Goal: Information Seeking & Learning: Find specific fact

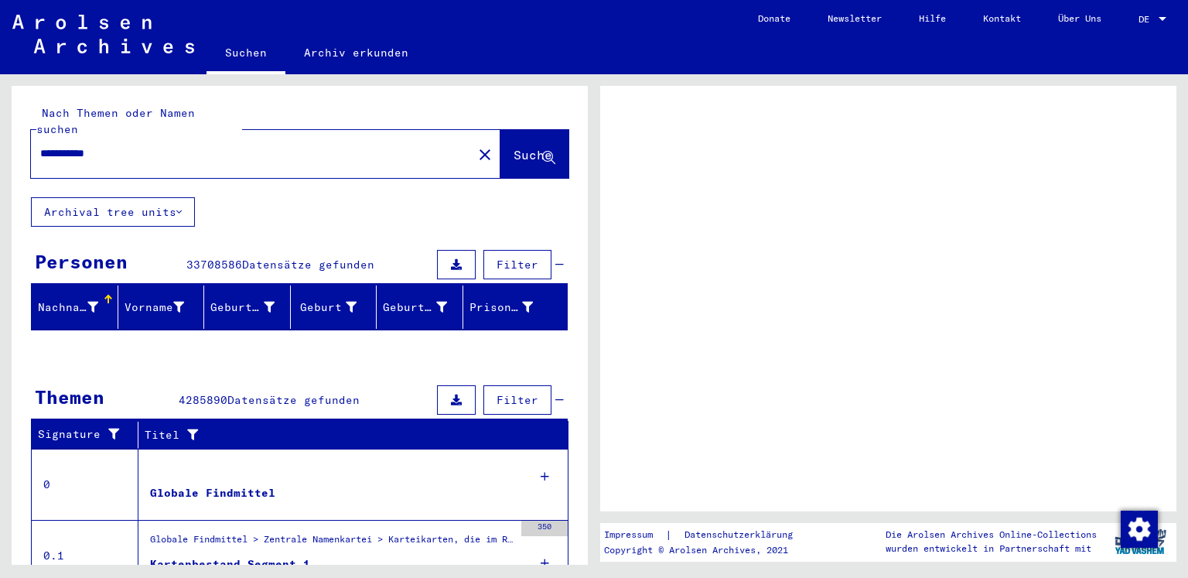
click at [191, 145] on input "**********" at bounding box center [251, 153] width 423 height 16
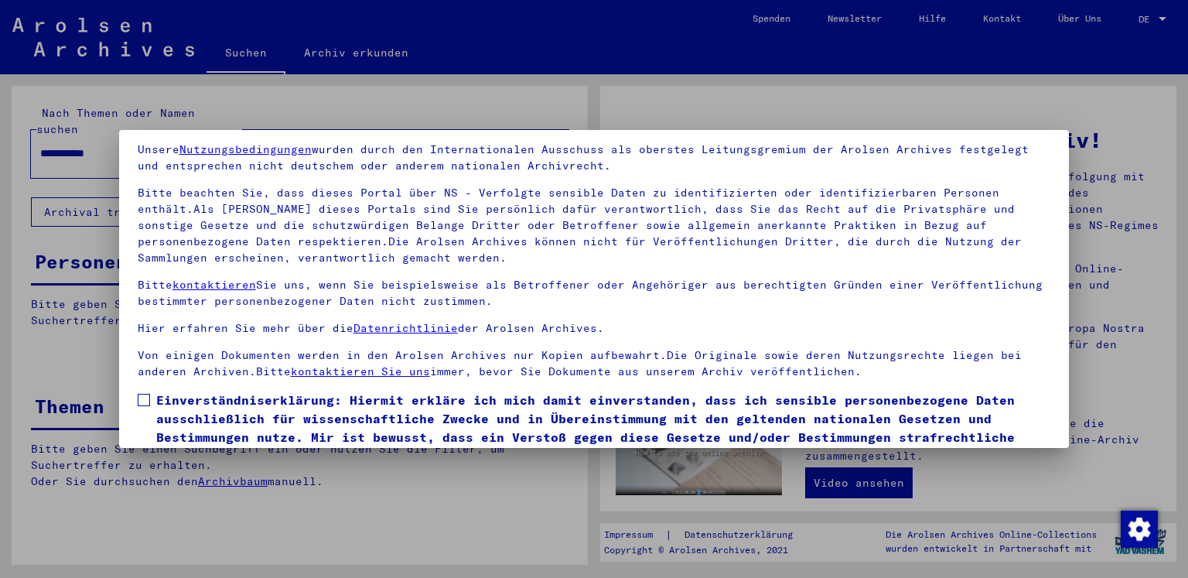
scroll to position [130, 0]
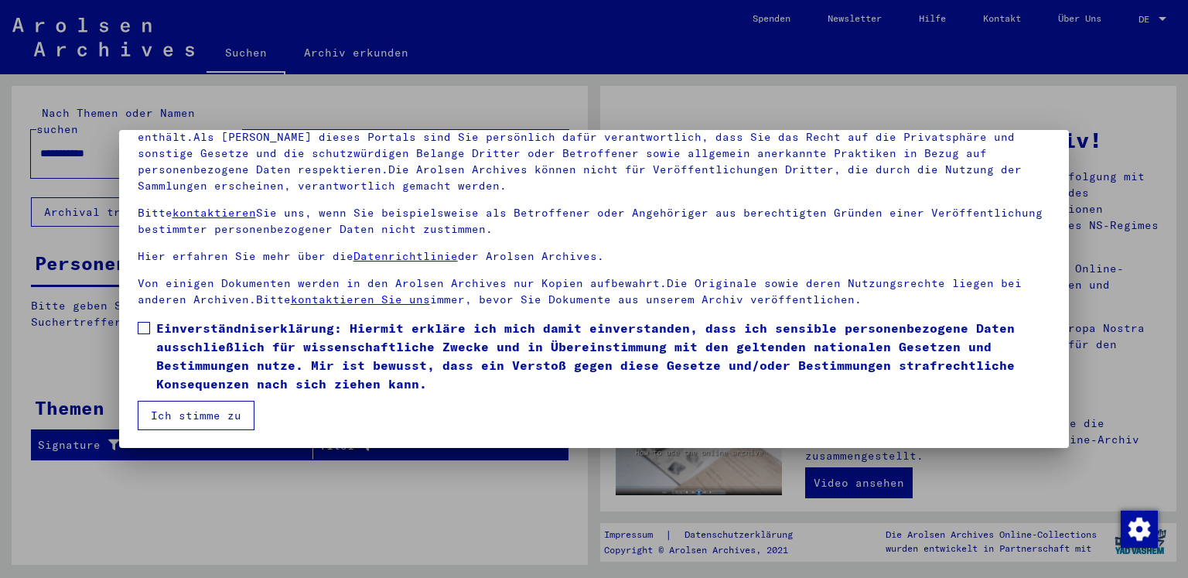
click at [200, 343] on span "Einverständniserklärung: Hiermit erkläre ich mich damit einverstanden, dass ich…" at bounding box center [603, 356] width 895 height 74
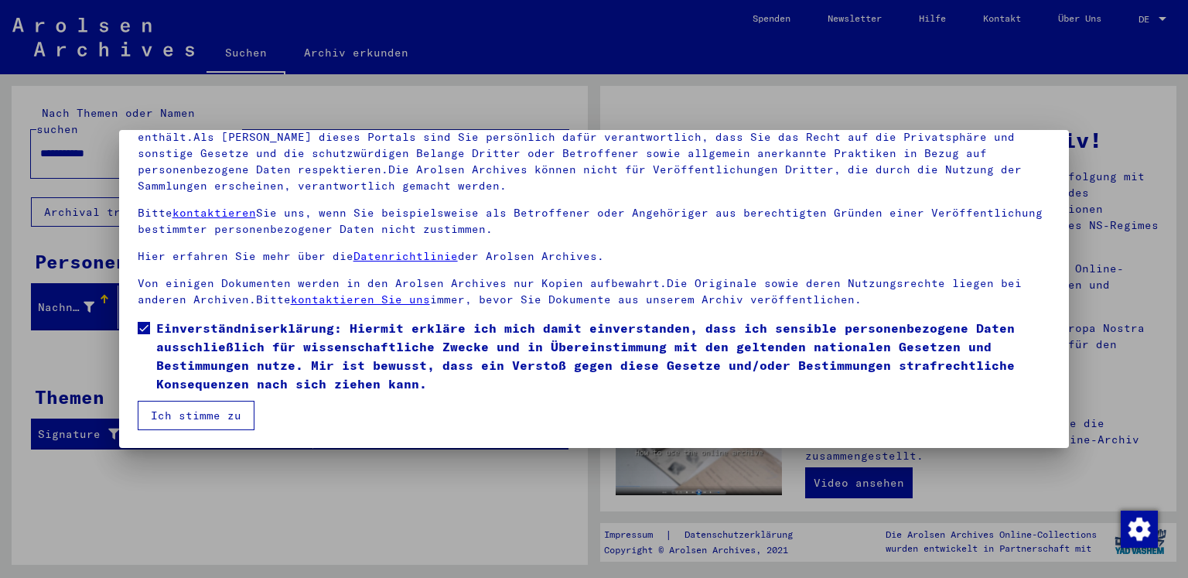
click at [188, 407] on button "Ich stimme zu" at bounding box center [196, 415] width 117 height 29
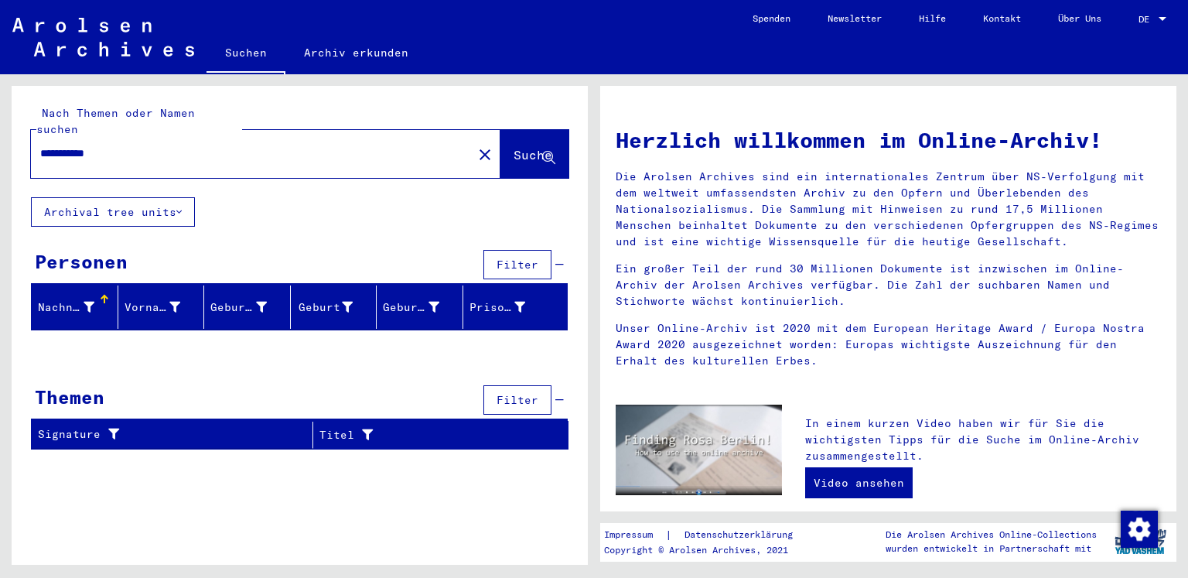
drag, startPoint x: 139, startPoint y: 134, endPoint x: 217, endPoint y: 126, distance: 77.7
click at [139, 145] on input "**********" at bounding box center [247, 153] width 414 height 16
click at [507, 130] on button "Suche" at bounding box center [534, 154] width 68 height 48
click at [169, 145] on input "**********" at bounding box center [247, 153] width 414 height 16
drag, startPoint x: 168, startPoint y: 136, endPoint x: 0, endPoint y: 111, distance: 169.6
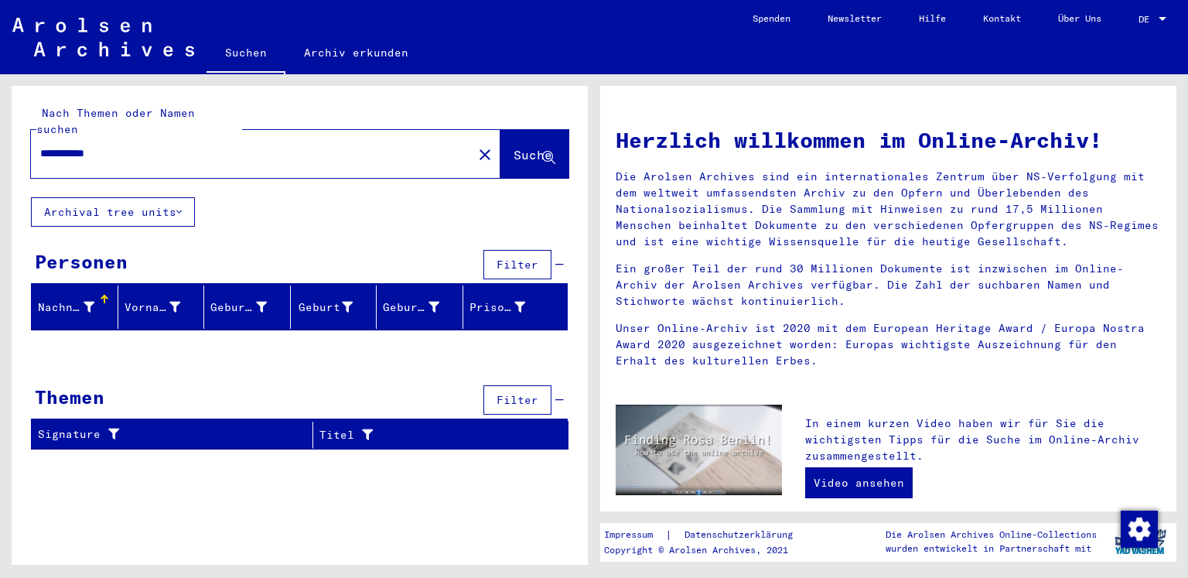
click at [0, 111] on div "**********" at bounding box center [297, 319] width 594 height 490
click at [517, 147] on span "Suche" at bounding box center [532, 154] width 39 height 15
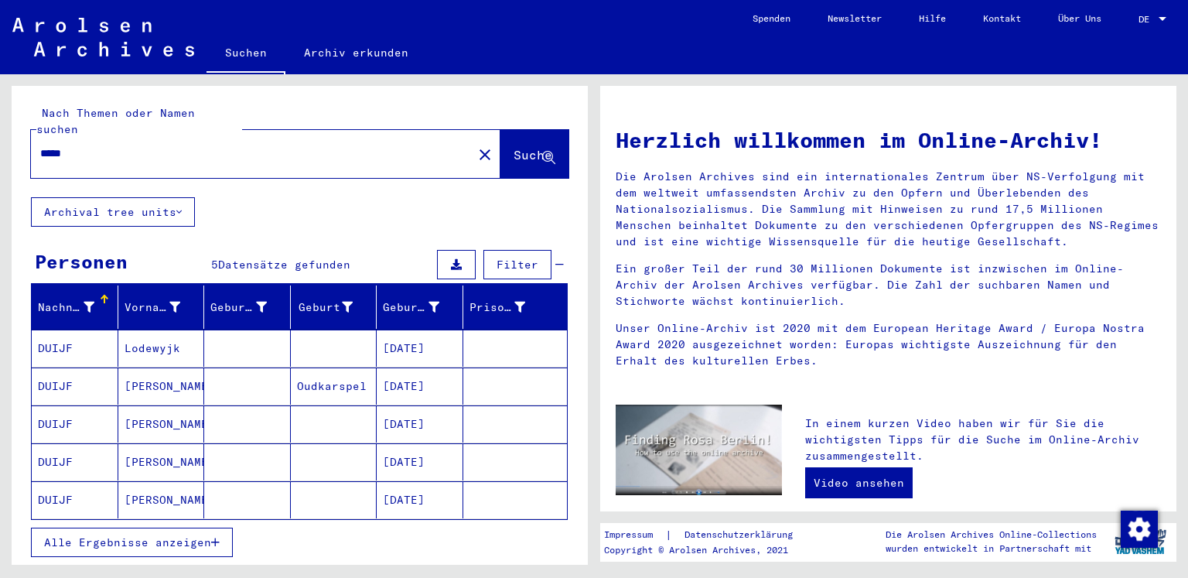
click at [147, 535] on span "Alle Ergebnisse anzeigen" at bounding box center [127, 542] width 167 height 14
click at [48, 145] on input "*****" at bounding box center [247, 153] width 414 height 16
click at [513, 147] on span "Suche" at bounding box center [532, 154] width 39 height 15
click at [180, 535] on span "Alle Ergebnisse anzeigen" at bounding box center [127, 542] width 167 height 14
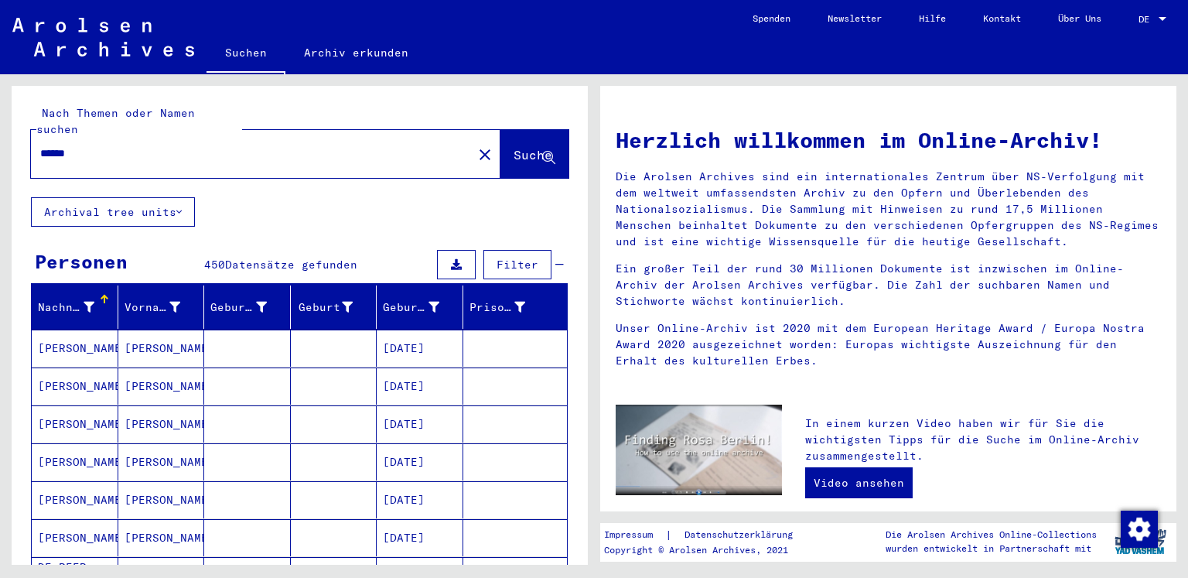
click at [118, 145] on input "******" at bounding box center [247, 153] width 414 height 16
click at [524, 147] on span "Suche" at bounding box center [532, 154] width 39 height 15
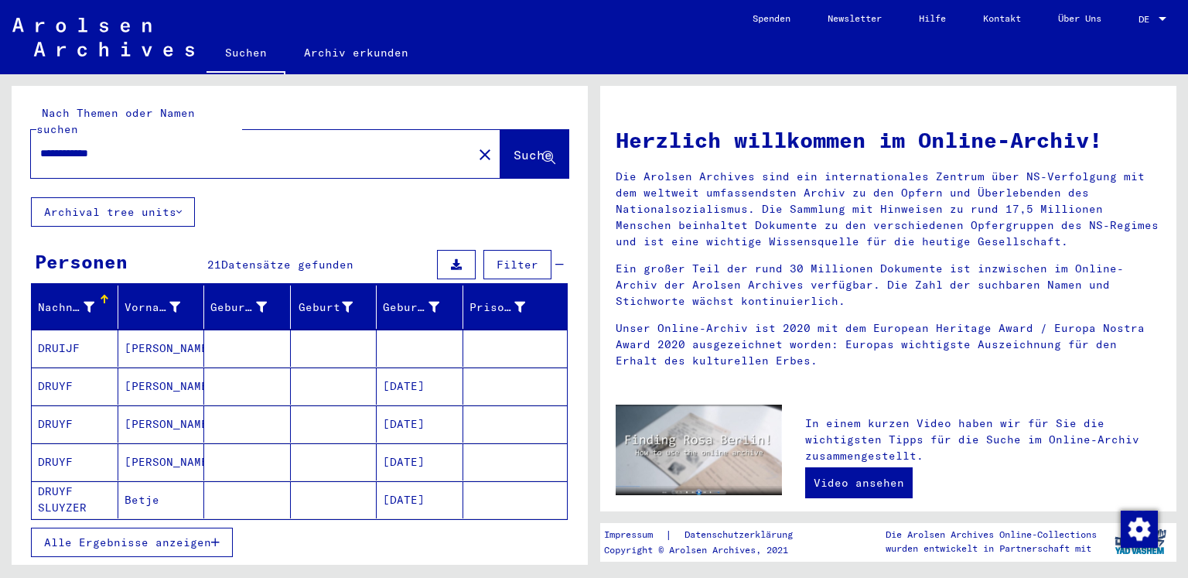
click at [67, 329] on mat-cell "DRUIJF" at bounding box center [75, 347] width 87 height 37
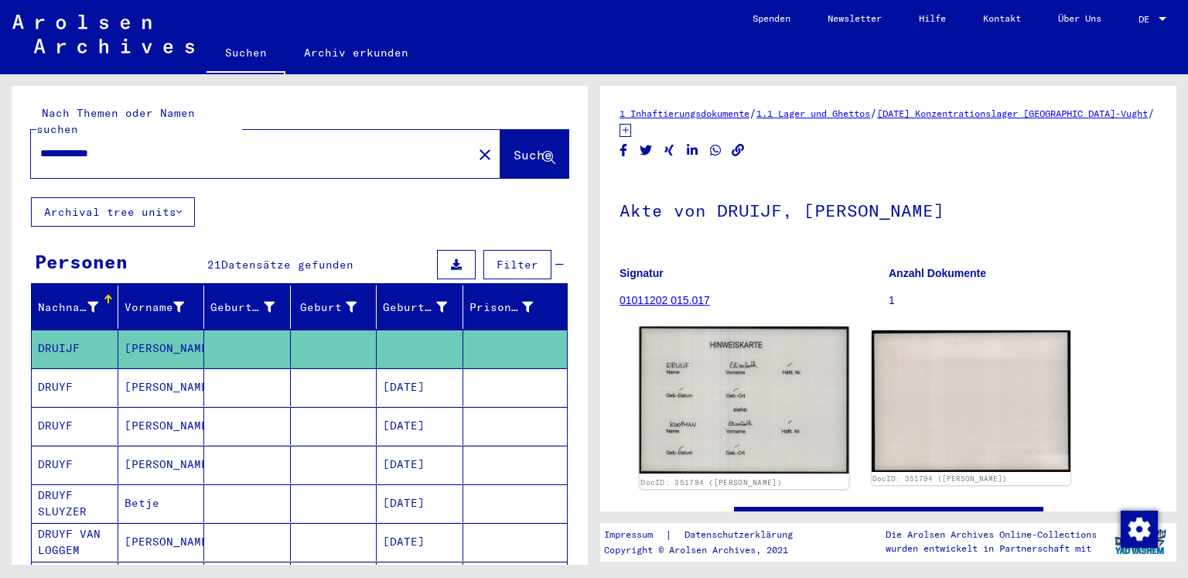
click at [760, 421] on img at bounding box center [743, 399] width 209 height 147
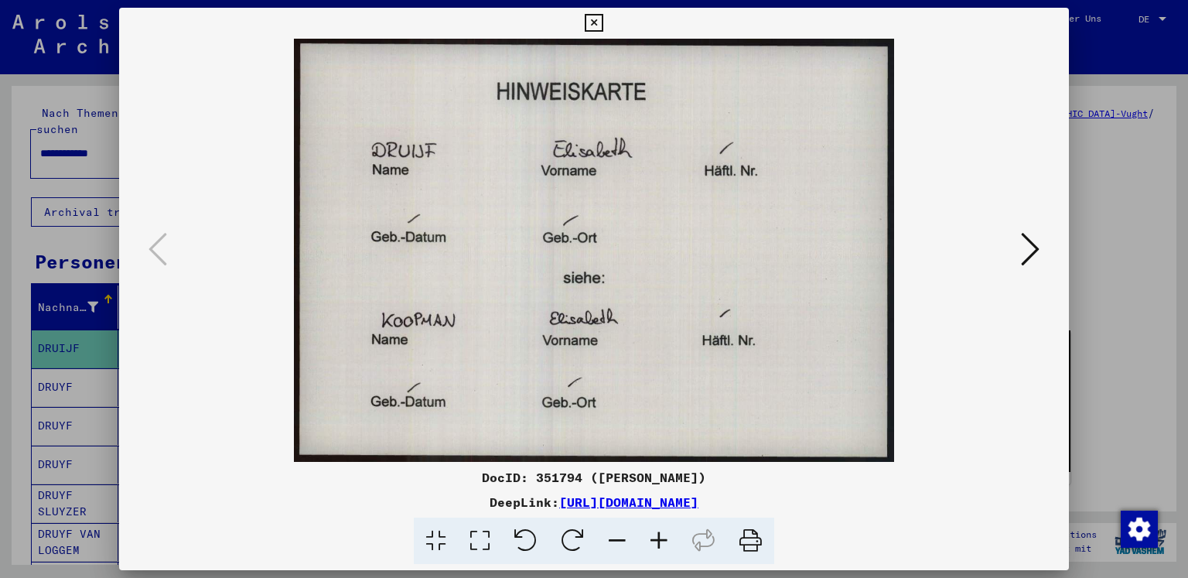
click at [588, 19] on icon at bounding box center [594, 23] width 18 height 19
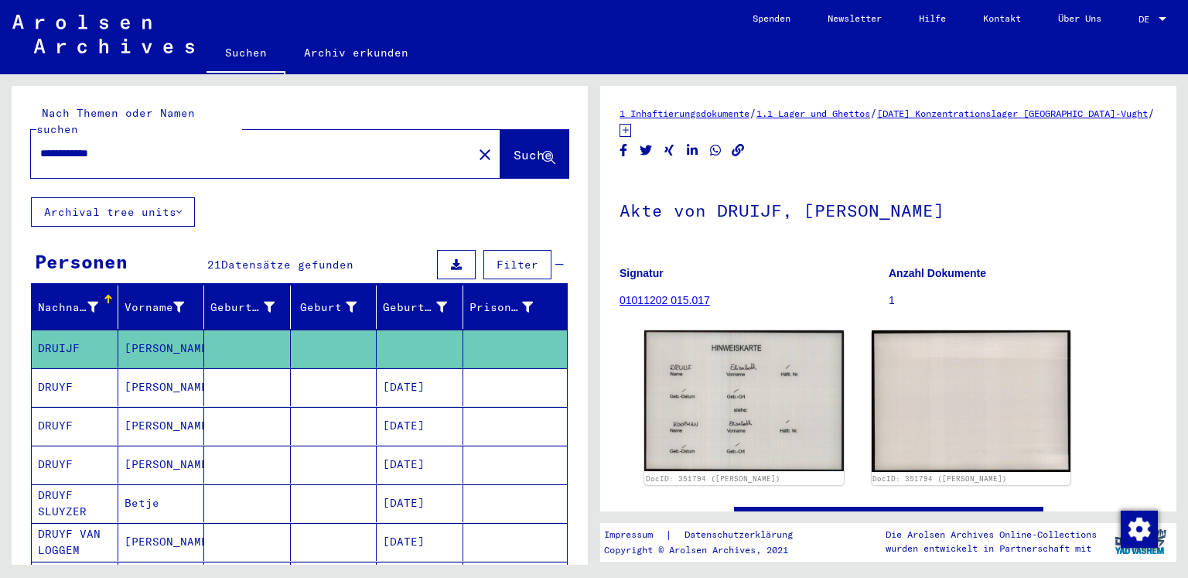
drag, startPoint x: 124, startPoint y: 138, endPoint x: 0, endPoint y: 138, distance: 123.7
click at [0, 138] on div "**********" at bounding box center [297, 319] width 594 height 490
type input "*"
type input "*********"
click at [524, 147] on span "Suche" at bounding box center [532, 154] width 39 height 15
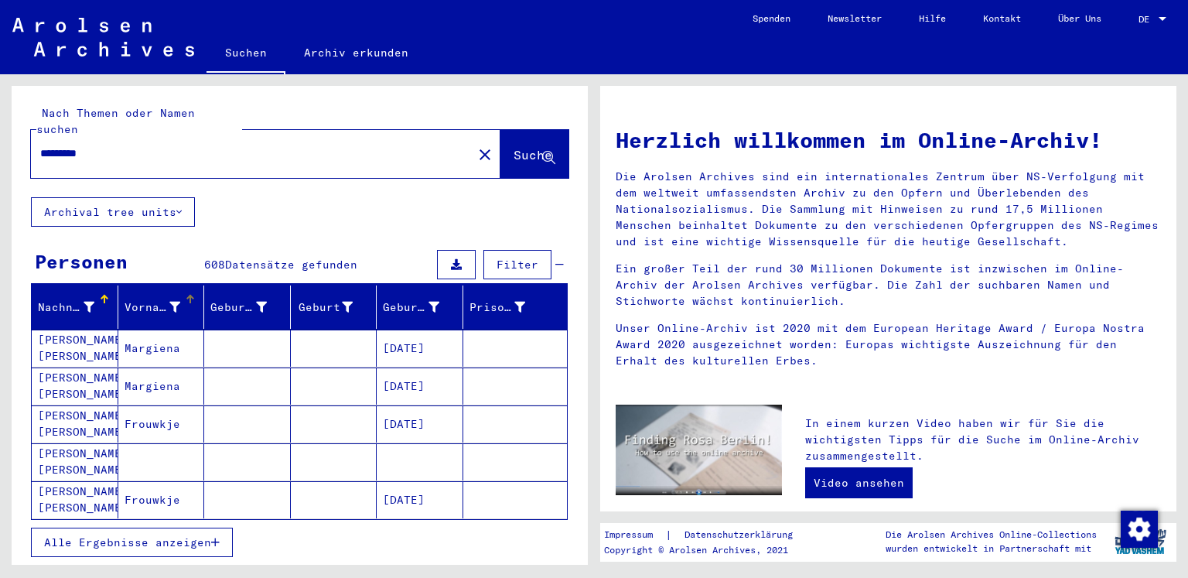
click at [189, 295] on div at bounding box center [190, 299] width 2 height 8
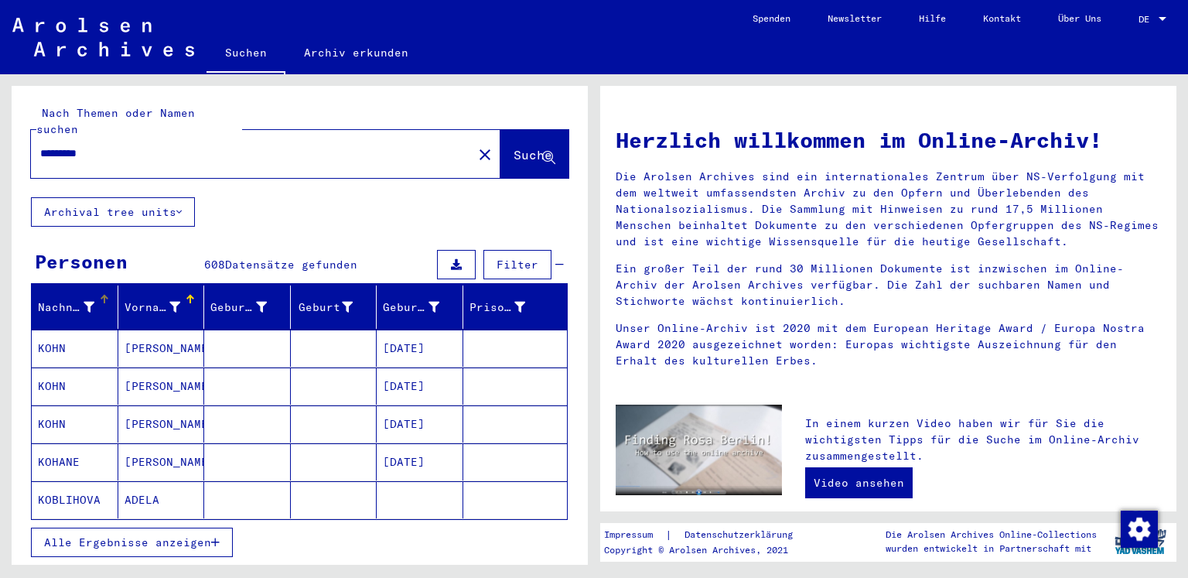
click at [87, 302] on icon at bounding box center [89, 307] width 11 height 11
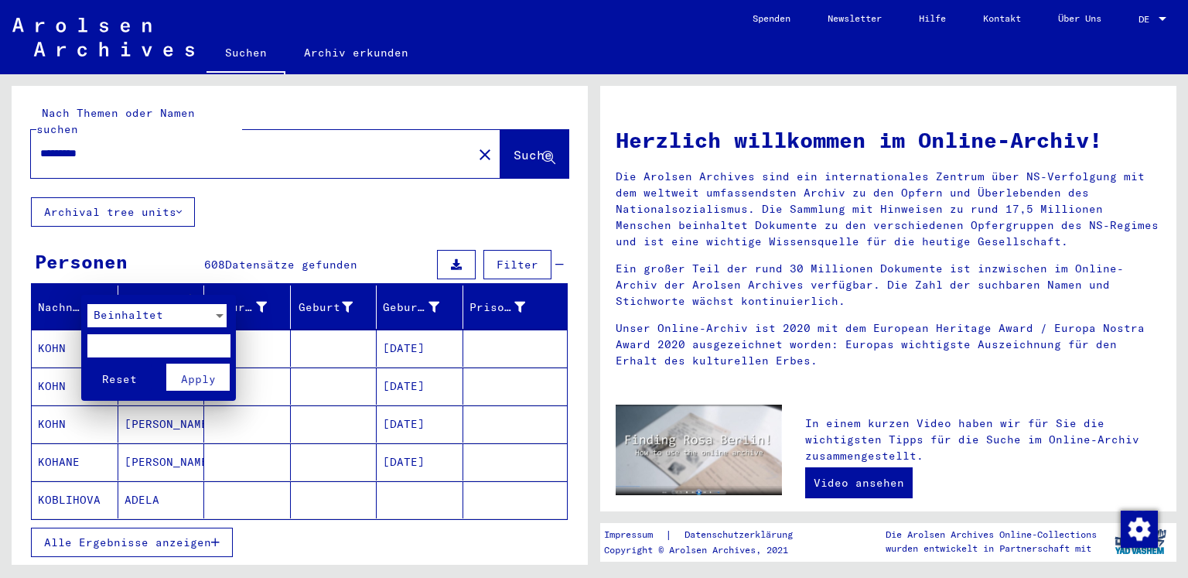
click at [138, 319] on span "Beinhaltet" at bounding box center [129, 315] width 70 height 14
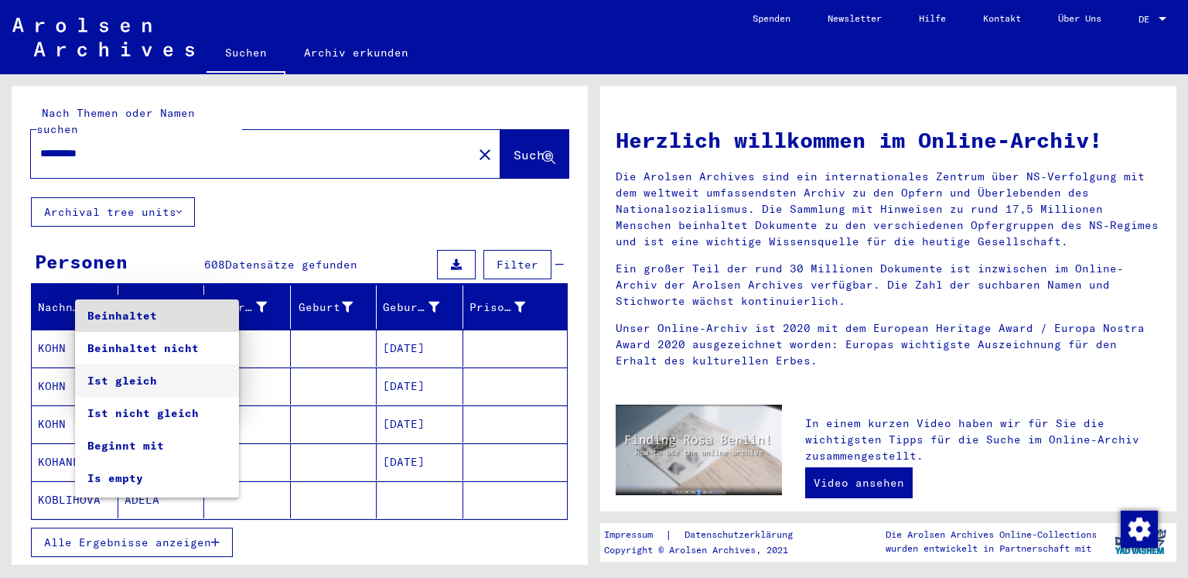
click at [131, 381] on span "Ist gleich" at bounding box center [156, 380] width 139 height 32
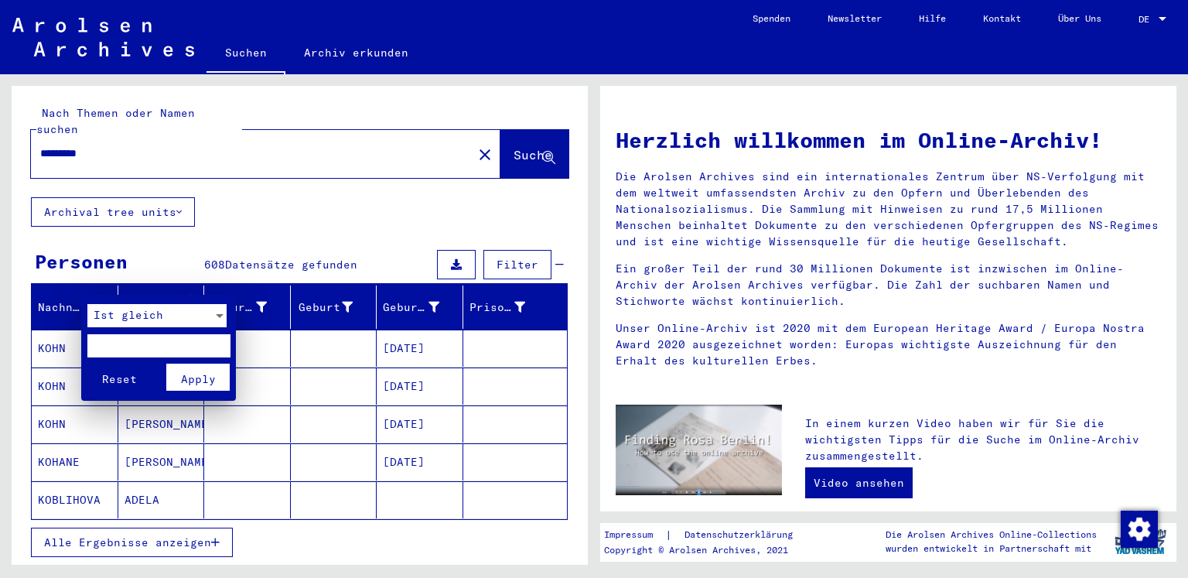
click at [115, 347] on input "text" at bounding box center [158, 345] width 143 height 23
type input "*"
type input "*********"
click at [189, 379] on span "Apply" at bounding box center [198, 379] width 35 height 14
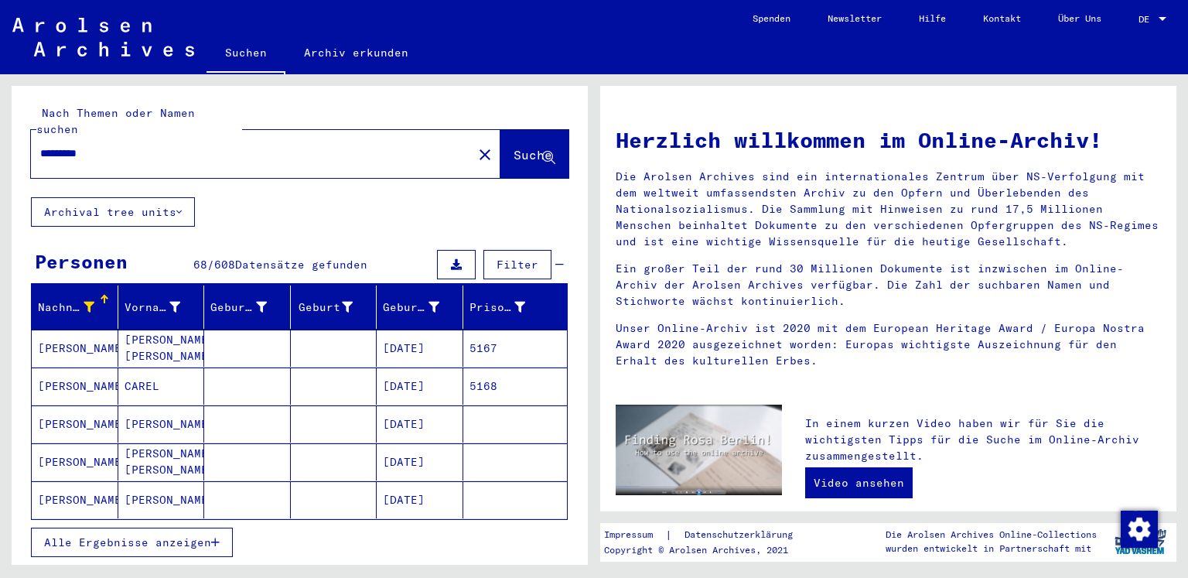
click at [161, 535] on span "Alle Ergebnisse anzeigen" at bounding box center [127, 542] width 167 height 14
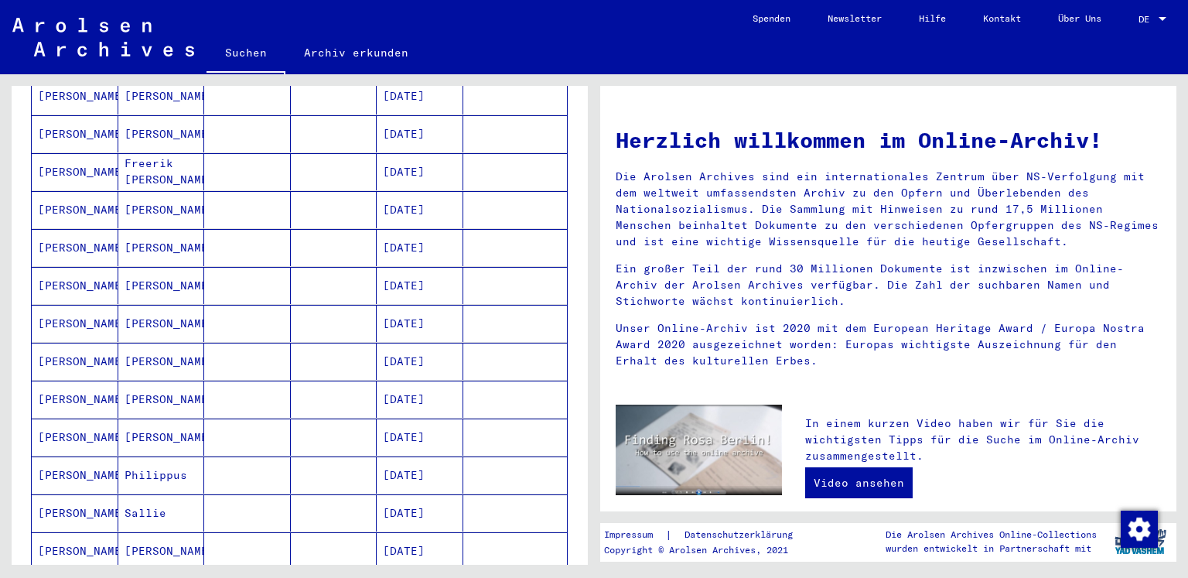
scroll to position [696, 0]
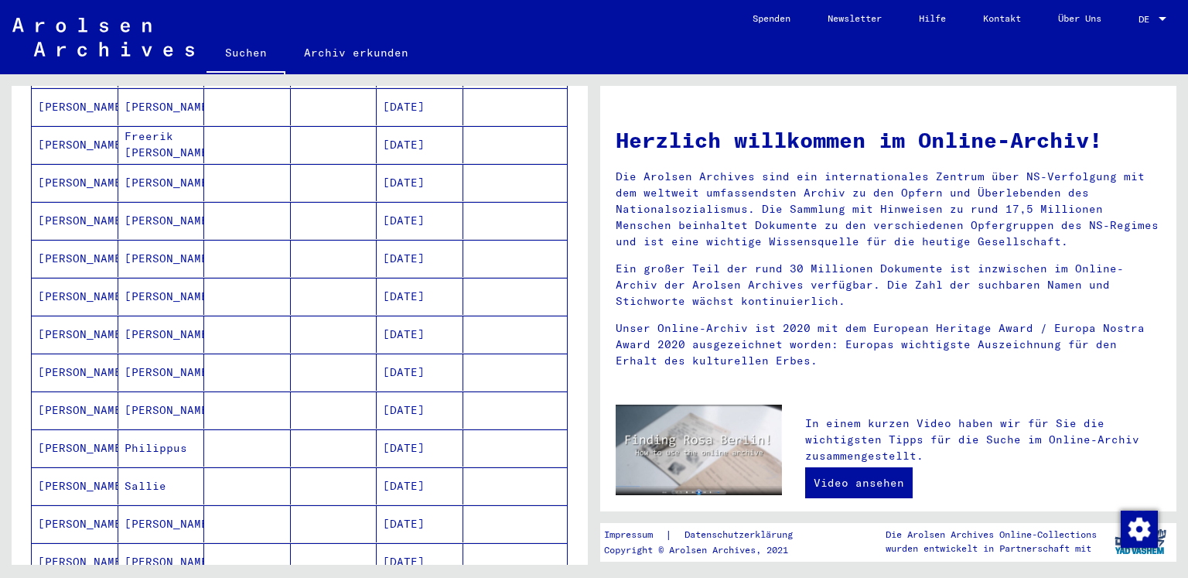
click at [171, 431] on mat-cell "Philippus" at bounding box center [161, 447] width 87 height 37
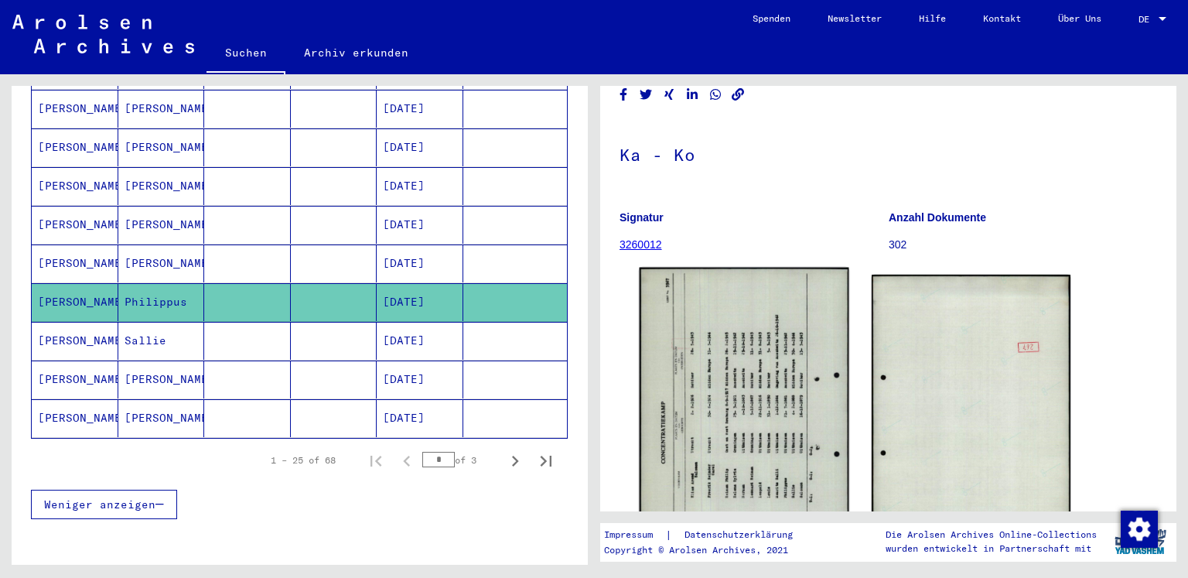
scroll to position [155, 0]
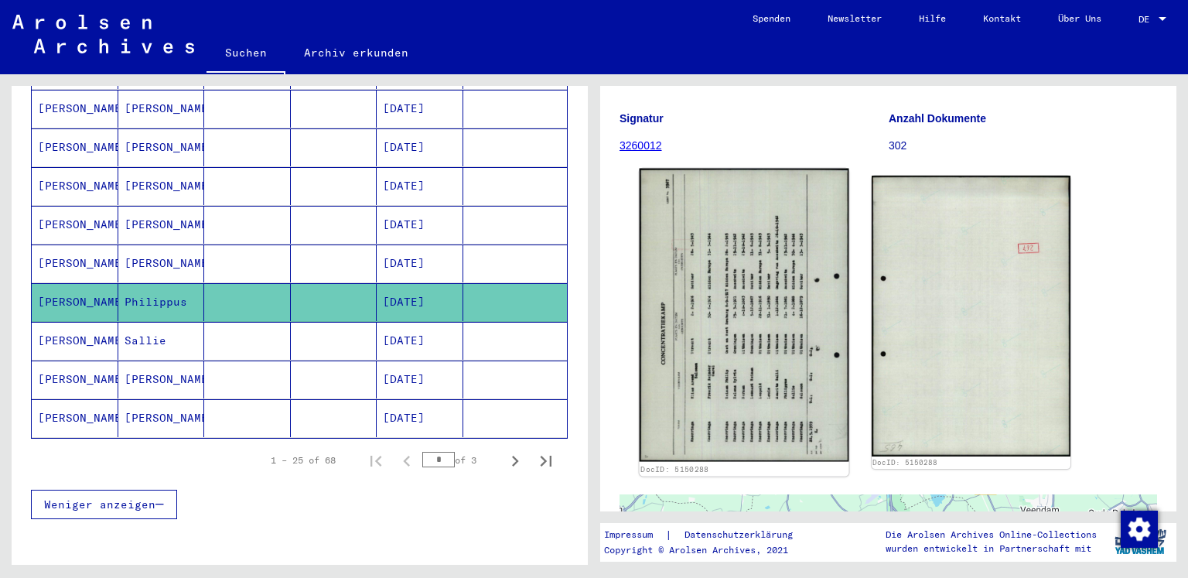
click at [728, 301] on img at bounding box center [743, 315] width 209 height 293
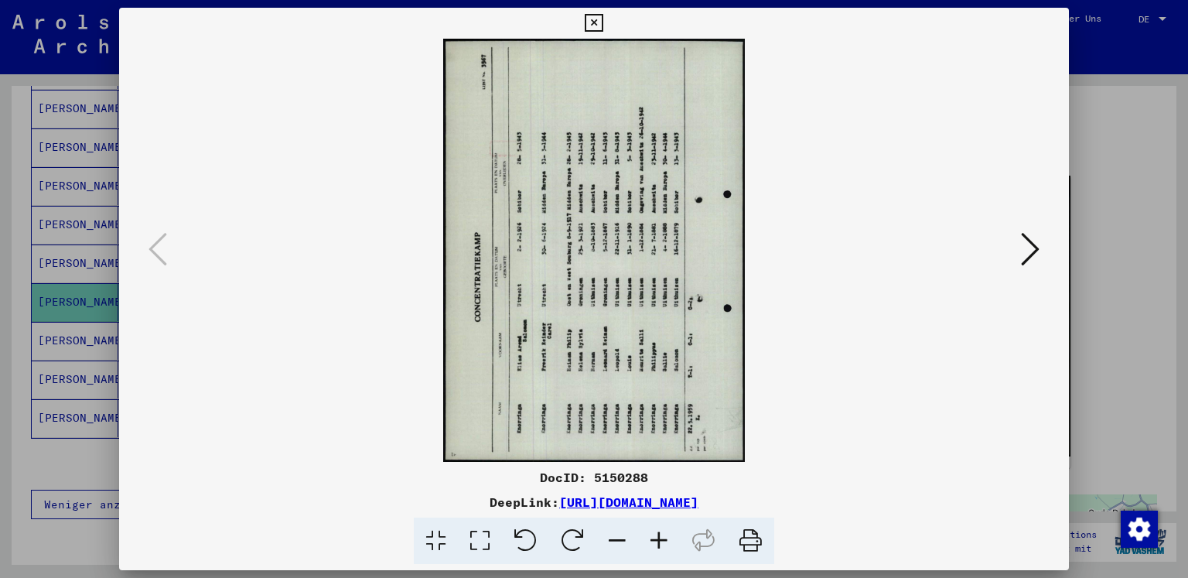
click at [584, 542] on icon at bounding box center [572, 540] width 47 height 47
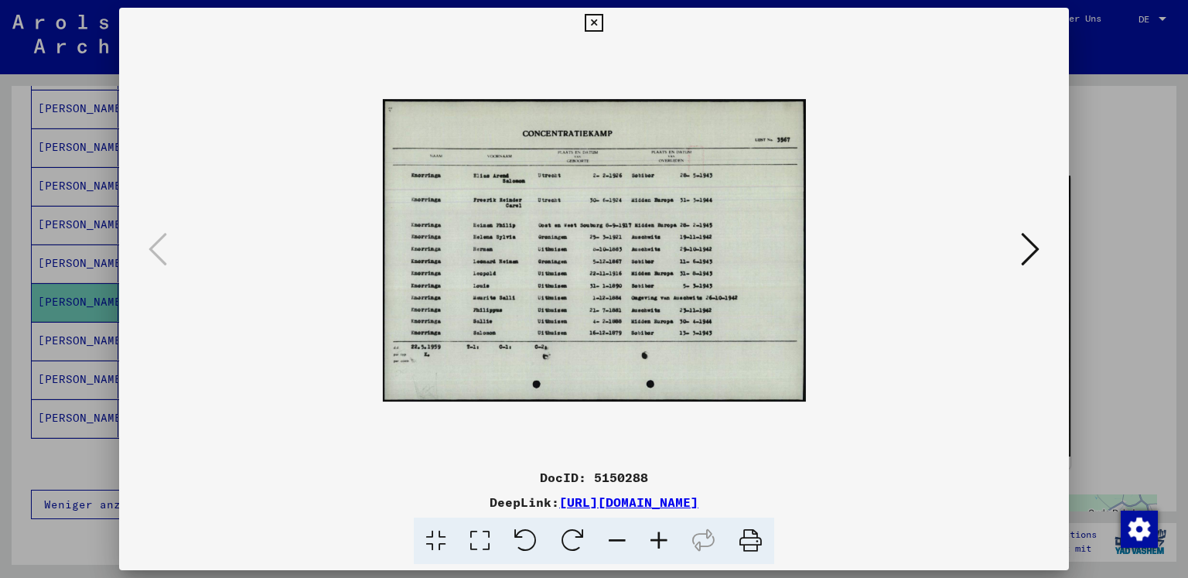
click at [522, 155] on img at bounding box center [593, 250] width 423 height 845
click at [657, 545] on icon at bounding box center [659, 540] width 42 height 47
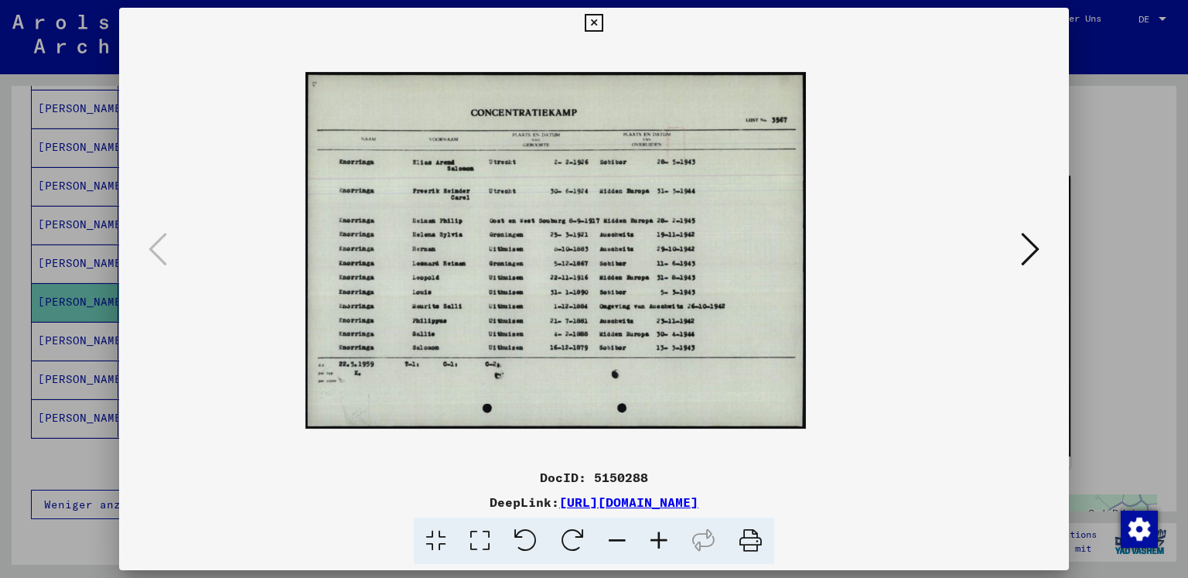
click at [657, 545] on icon at bounding box center [659, 540] width 42 height 47
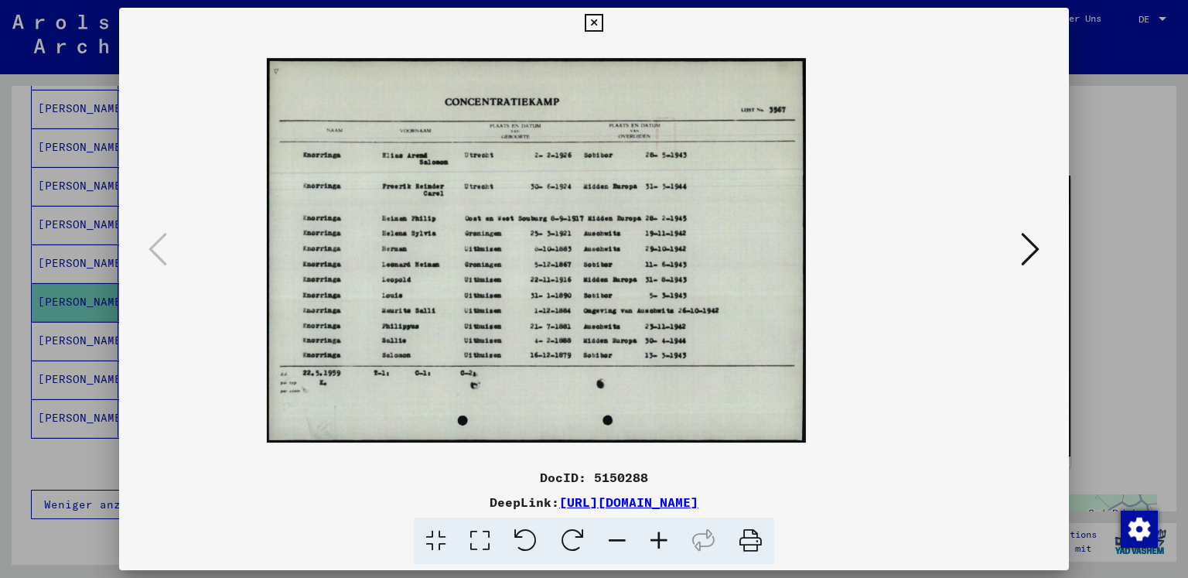
click at [657, 545] on icon at bounding box center [659, 540] width 42 height 47
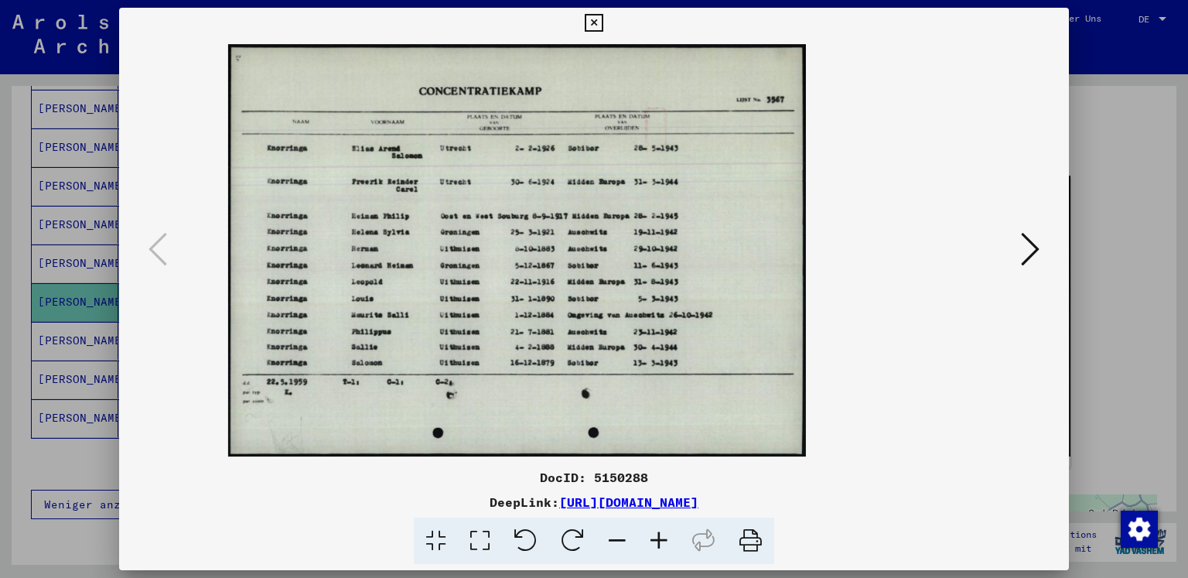
click at [657, 545] on icon at bounding box center [659, 540] width 42 height 47
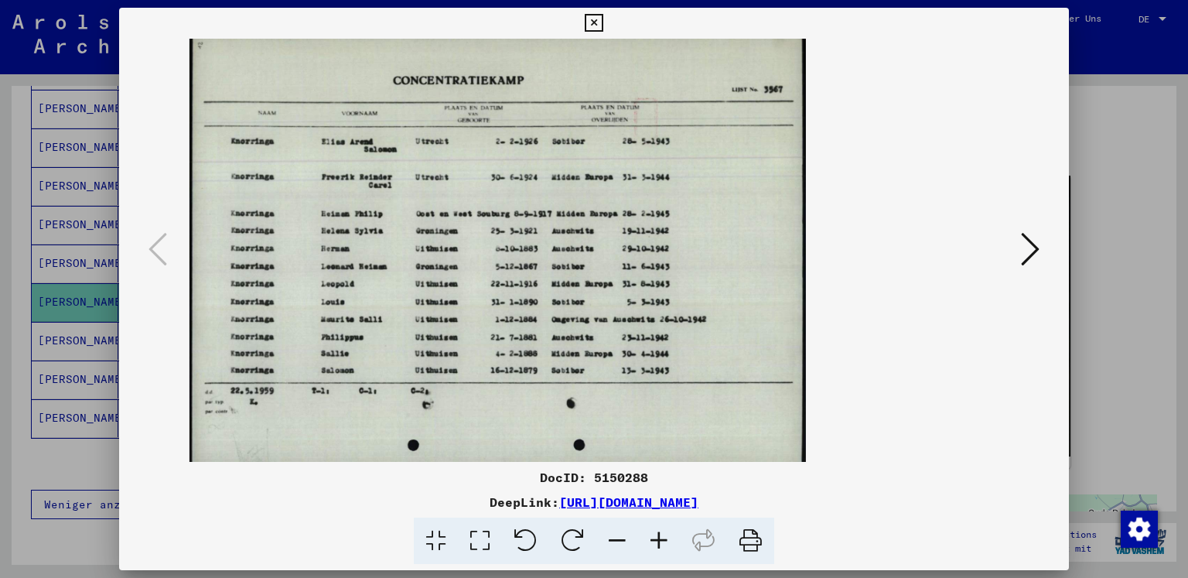
click at [656, 545] on icon at bounding box center [659, 540] width 42 height 47
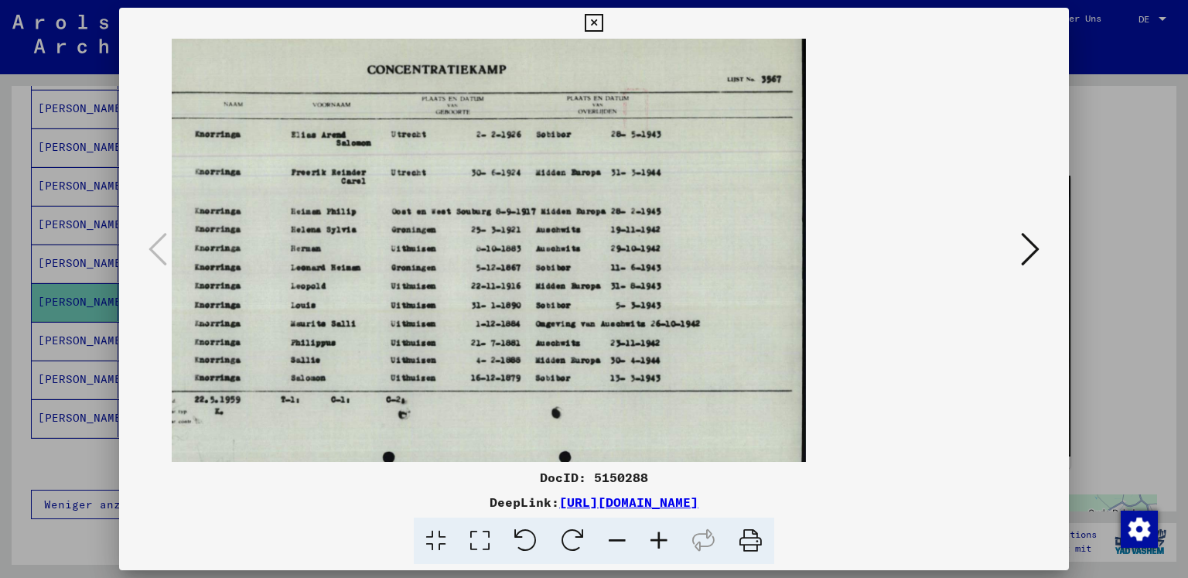
click at [656, 545] on icon at bounding box center [659, 540] width 42 height 47
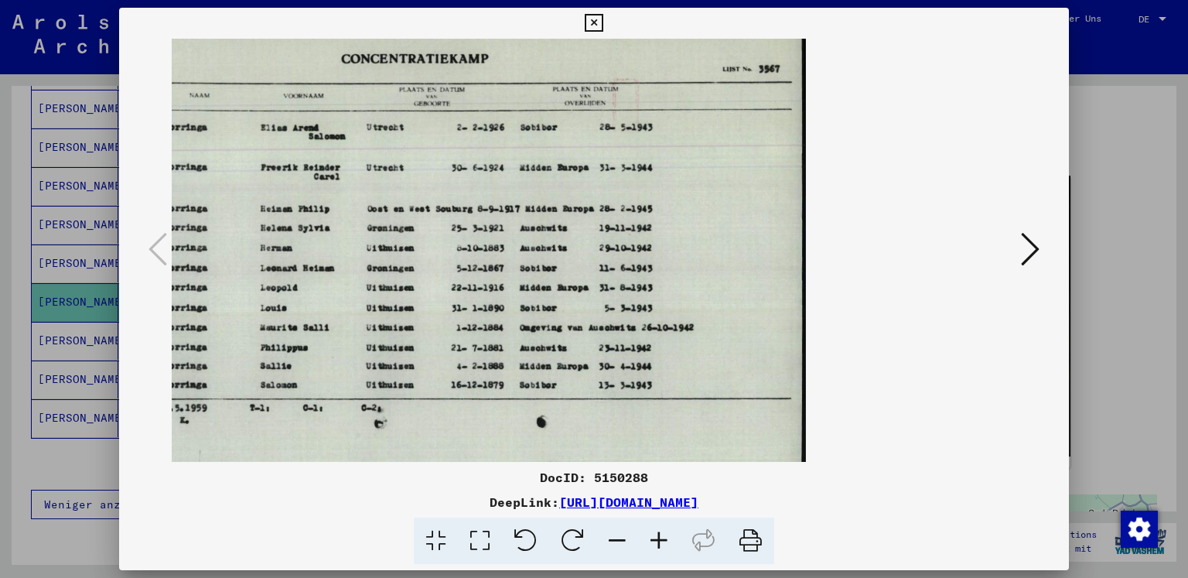
click at [656, 545] on icon at bounding box center [659, 540] width 42 height 47
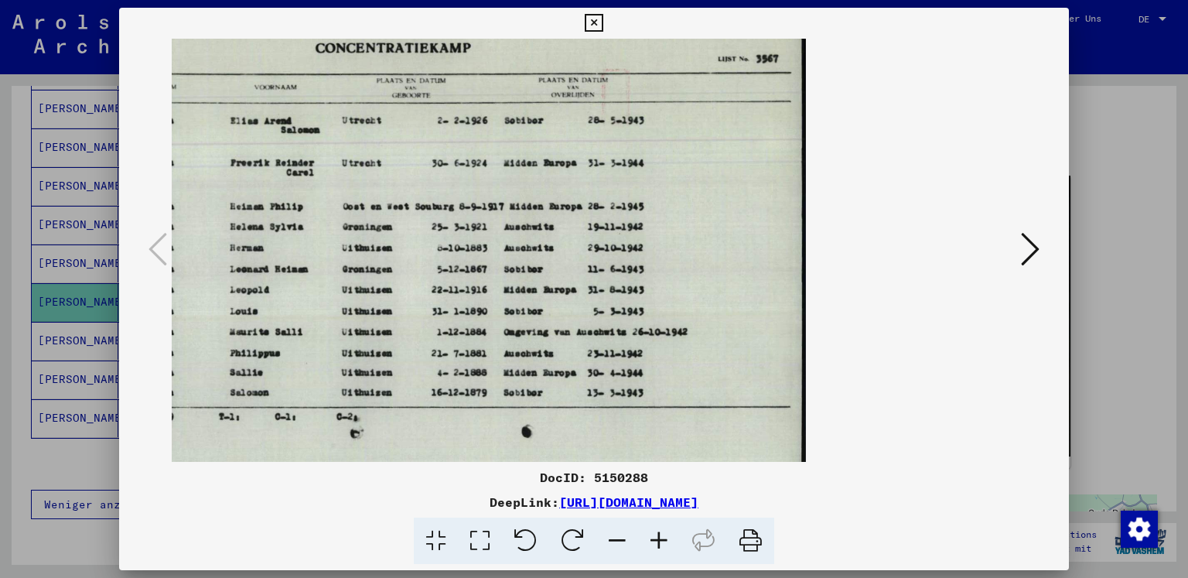
drag, startPoint x: 517, startPoint y: 273, endPoint x: 680, endPoint y: 296, distance: 164.8
click at [680, 296] on img at bounding box center [439, 249] width 732 height 523
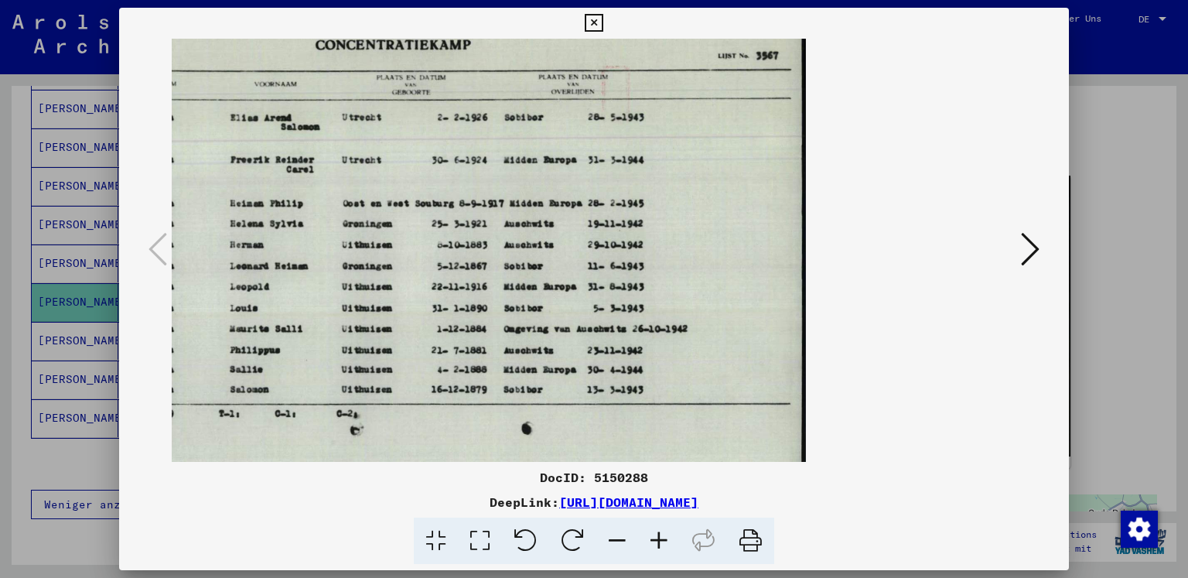
scroll to position [0, 0]
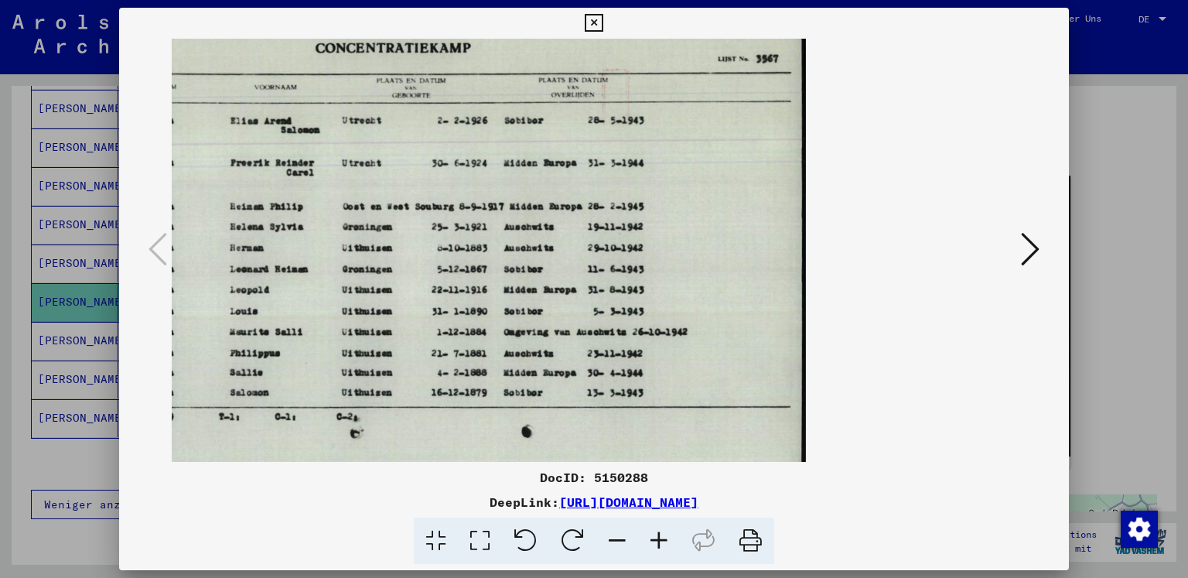
drag, startPoint x: 448, startPoint y: 206, endPoint x: 594, endPoint y: 223, distance: 147.1
click at [594, 223] on img at bounding box center [439, 249] width 732 height 523
drag, startPoint x: 307, startPoint y: 263, endPoint x: 442, endPoint y: 285, distance: 137.2
click at [442, 285] on img at bounding box center [439, 249] width 732 height 523
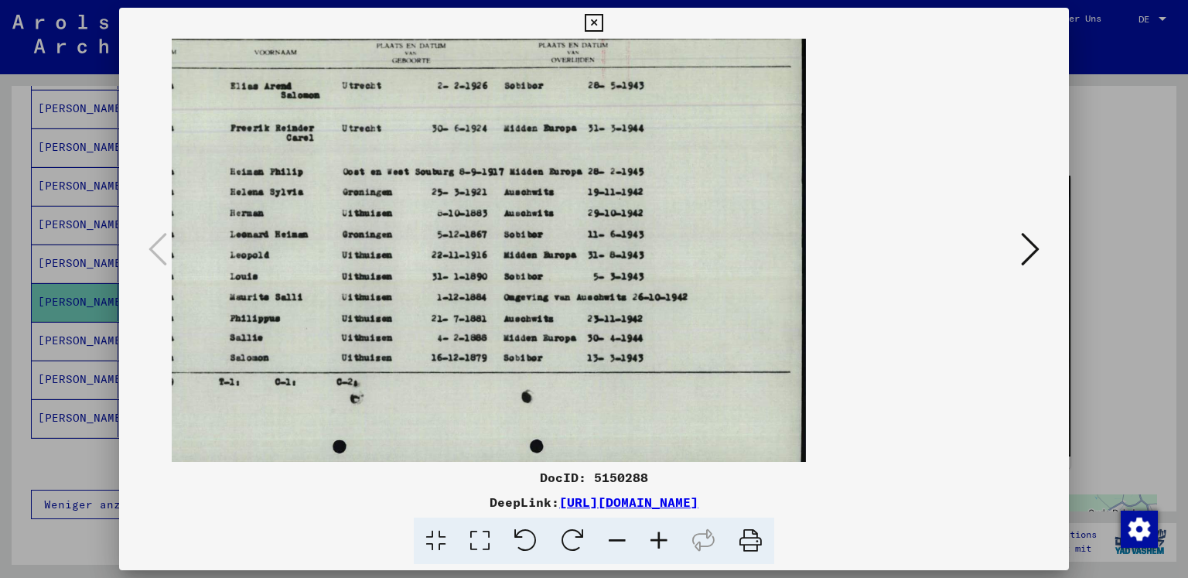
drag, startPoint x: 470, startPoint y: 181, endPoint x: 699, endPoint y: 251, distance: 239.5
click at [711, 253] on img at bounding box center [439, 215] width 732 height 523
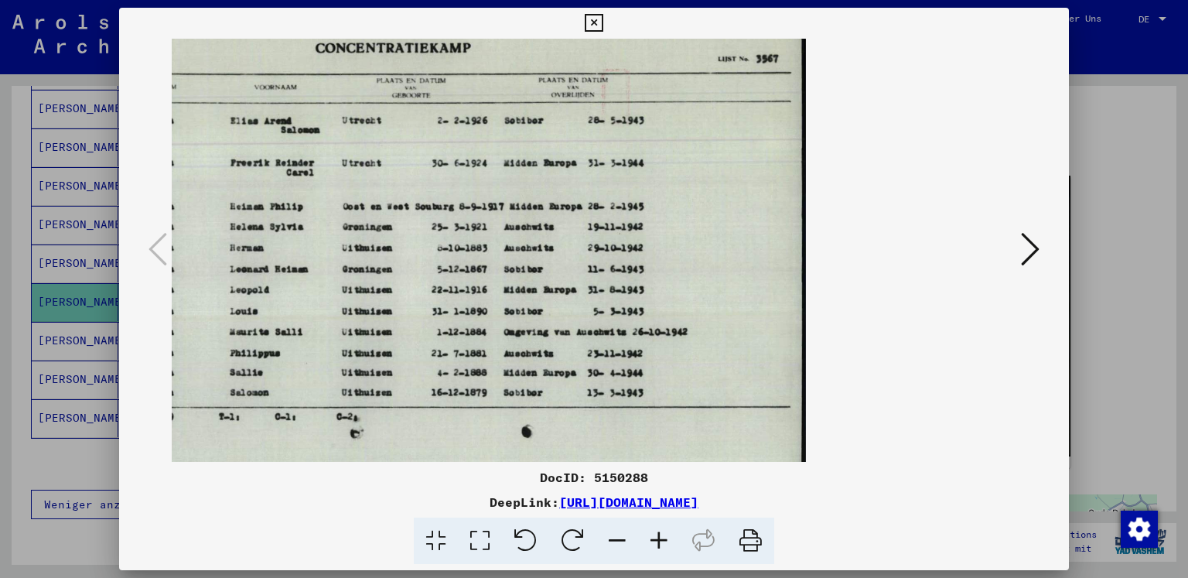
drag, startPoint x: 486, startPoint y: 302, endPoint x: 501, endPoint y: 358, distance: 58.3
click at [501, 358] on img at bounding box center [439, 249] width 732 height 523
click at [612, 544] on icon at bounding box center [617, 540] width 42 height 47
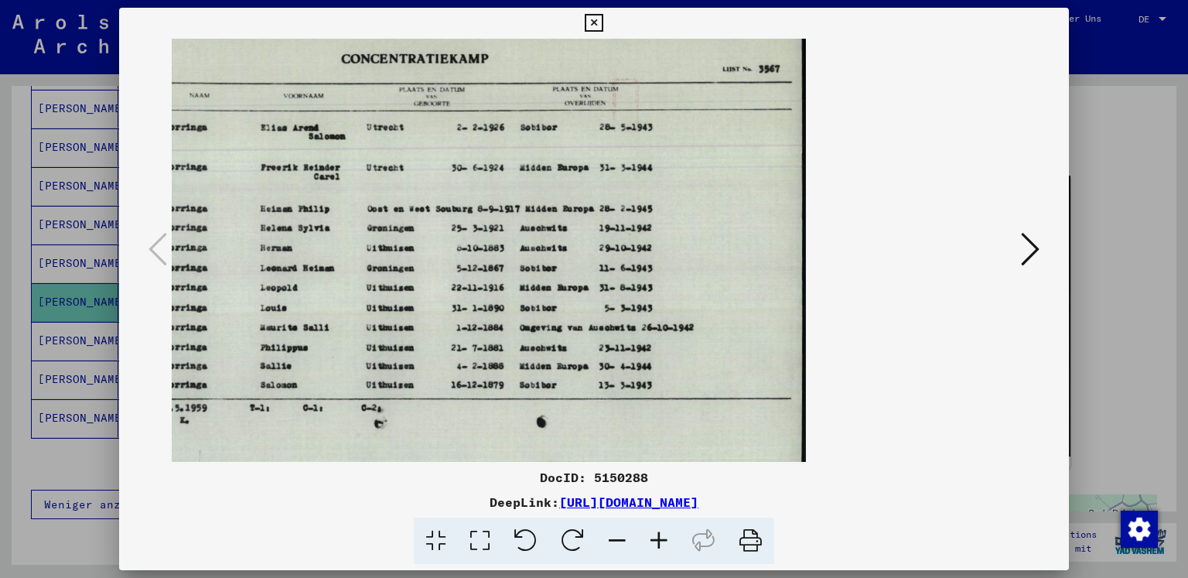
click at [612, 544] on icon at bounding box center [617, 540] width 42 height 47
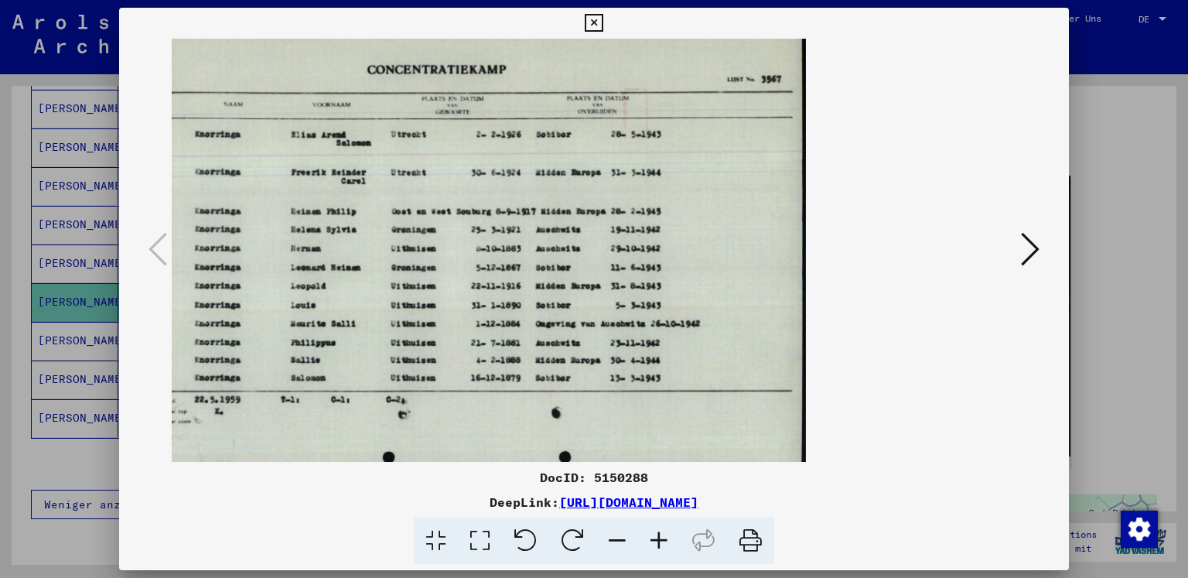
click at [1025, 255] on icon at bounding box center [1030, 248] width 19 height 37
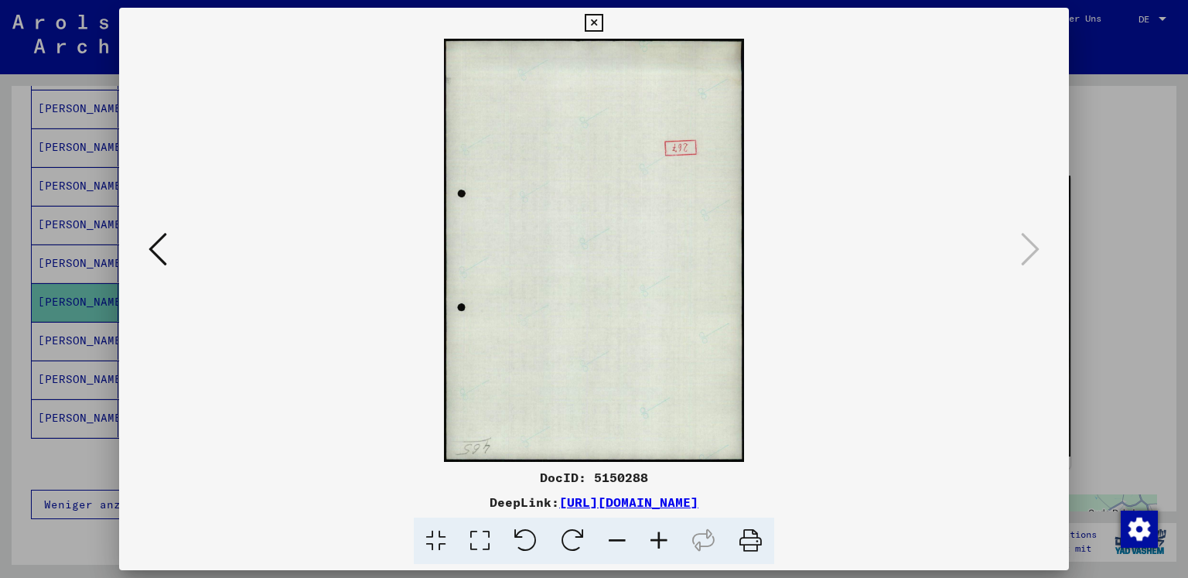
click at [183, 257] on viewer-one-image at bounding box center [594, 250] width 845 height 423
click at [172, 254] on viewer-one-image at bounding box center [594, 250] width 845 height 423
click at [148, 250] on icon at bounding box center [157, 248] width 19 height 37
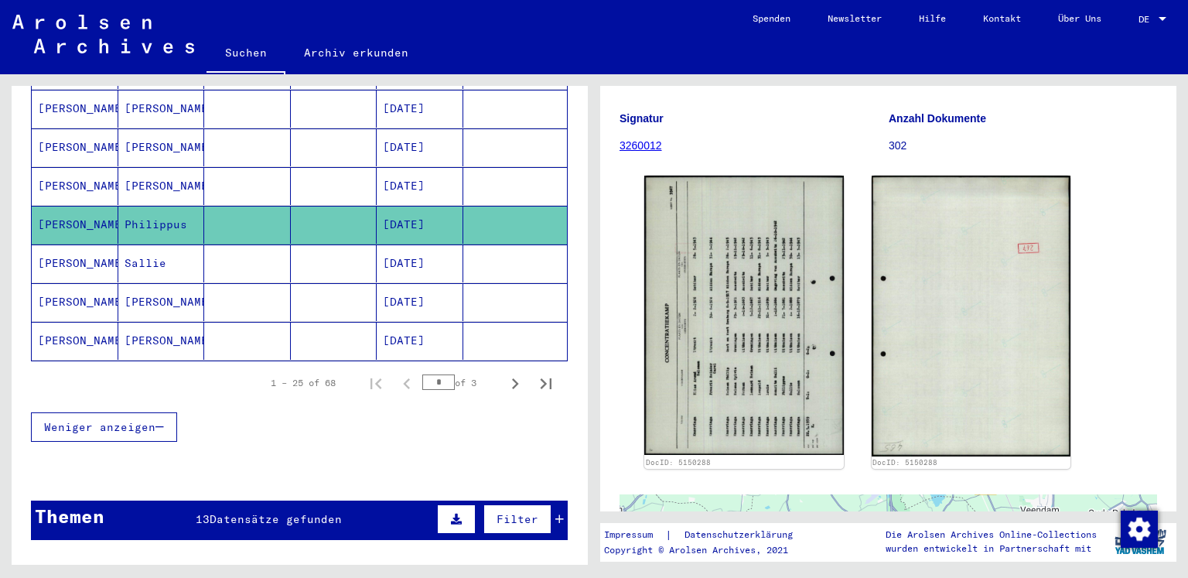
scroll to position [858, 0]
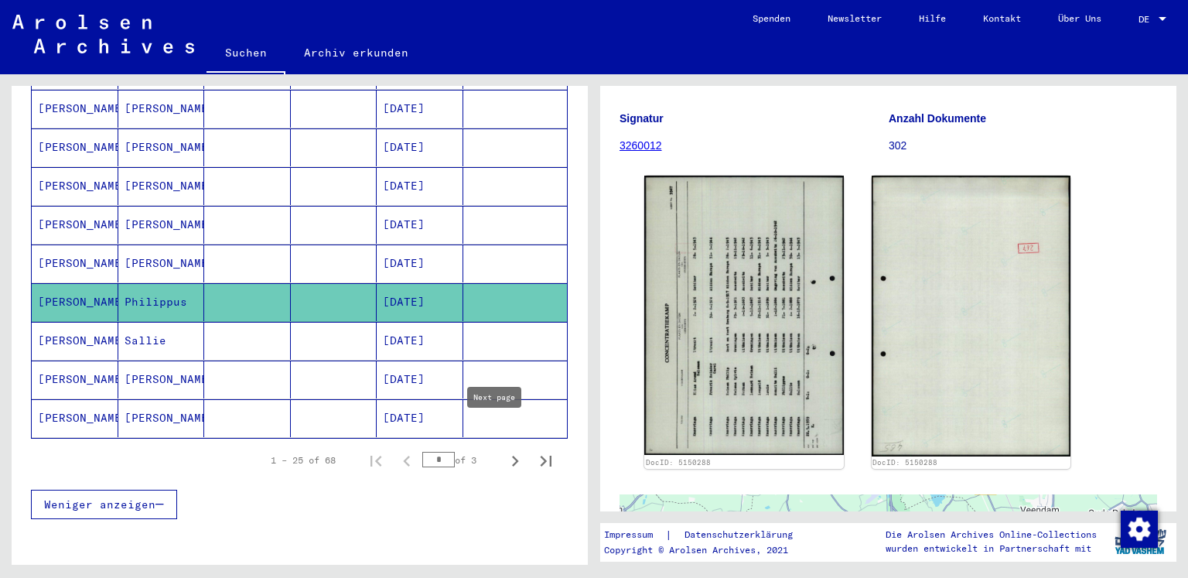
click at [505, 450] on icon "Next page" at bounding box center [515, 461] width 22 height 22
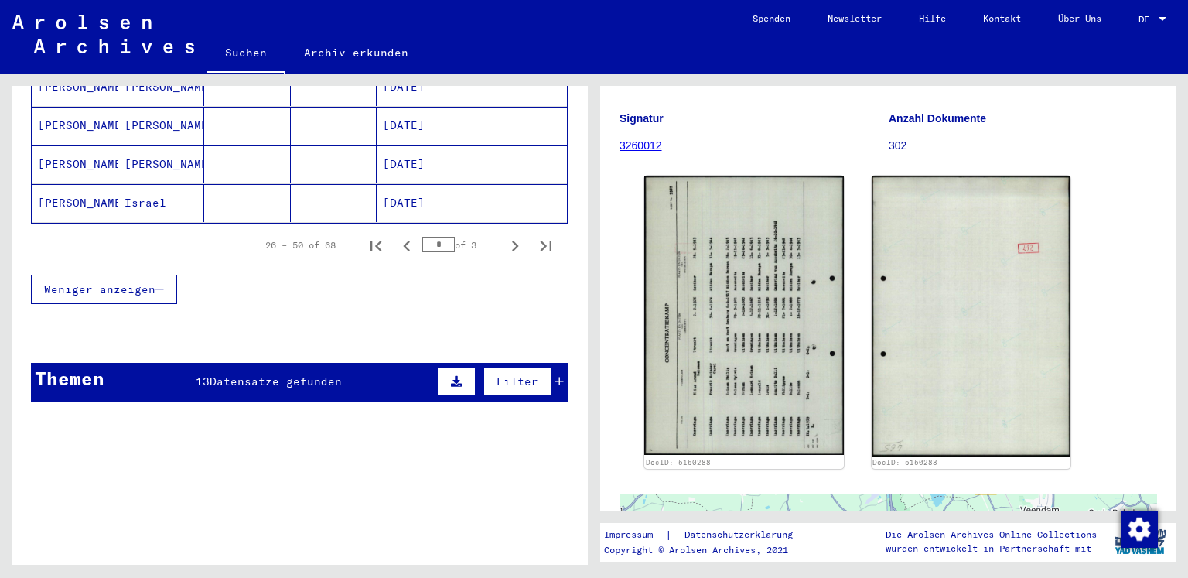
scroll to position [1168, 0]
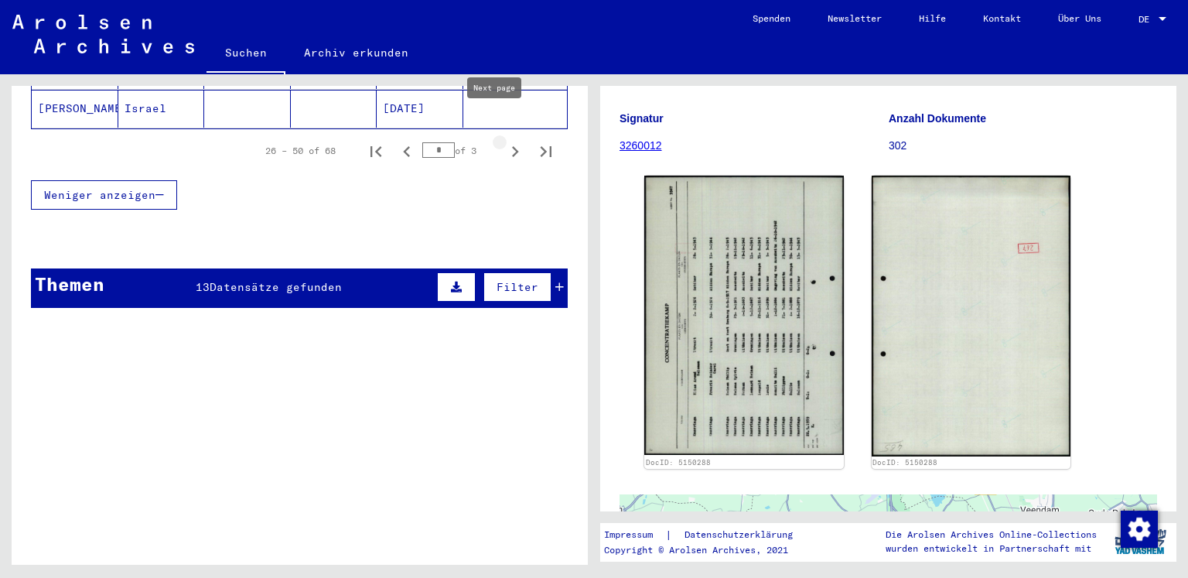
click at [504, 141] on icon "Next page" at bounding box center [515, 152] width 22 height 22
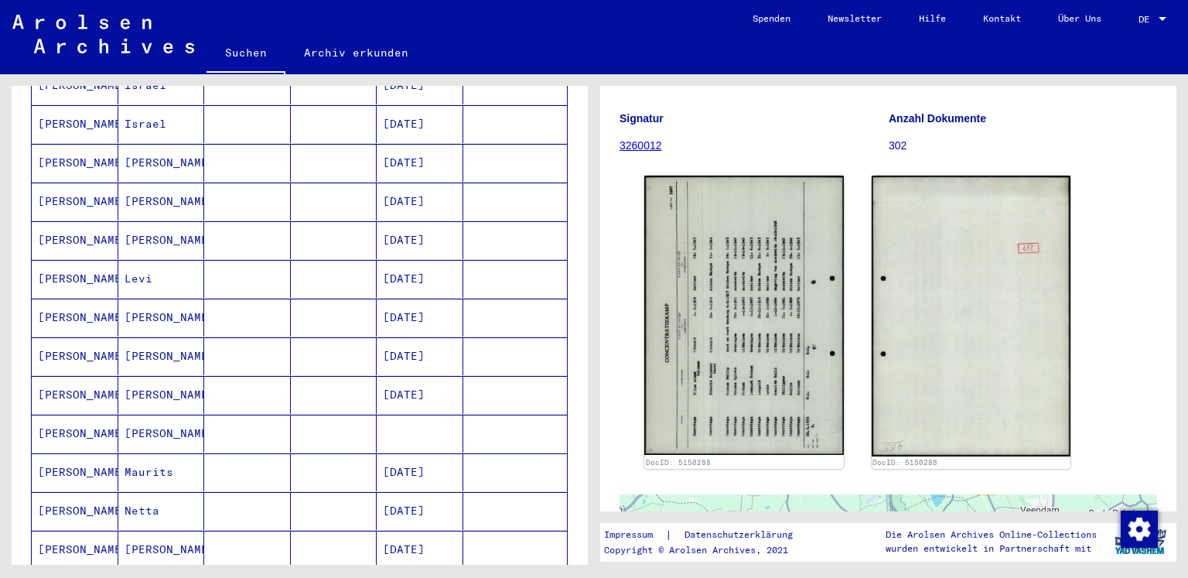
scroll to position [335, 0]
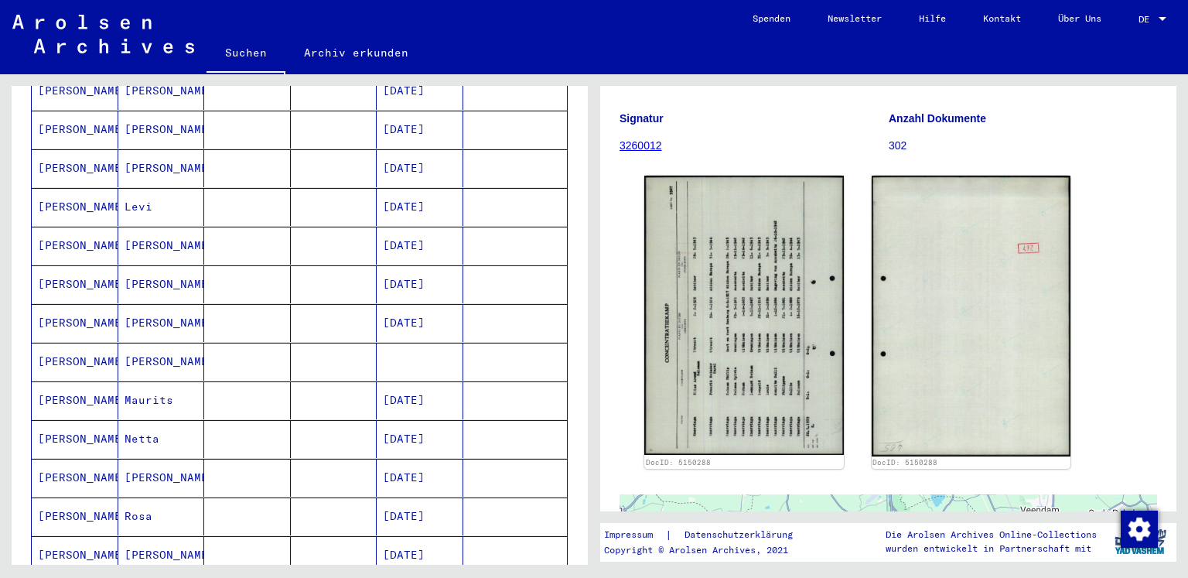
click at [147, 459] on mat-cell "[PERSON_NAME]" at bounding box center [161, 478] width 87 height 38
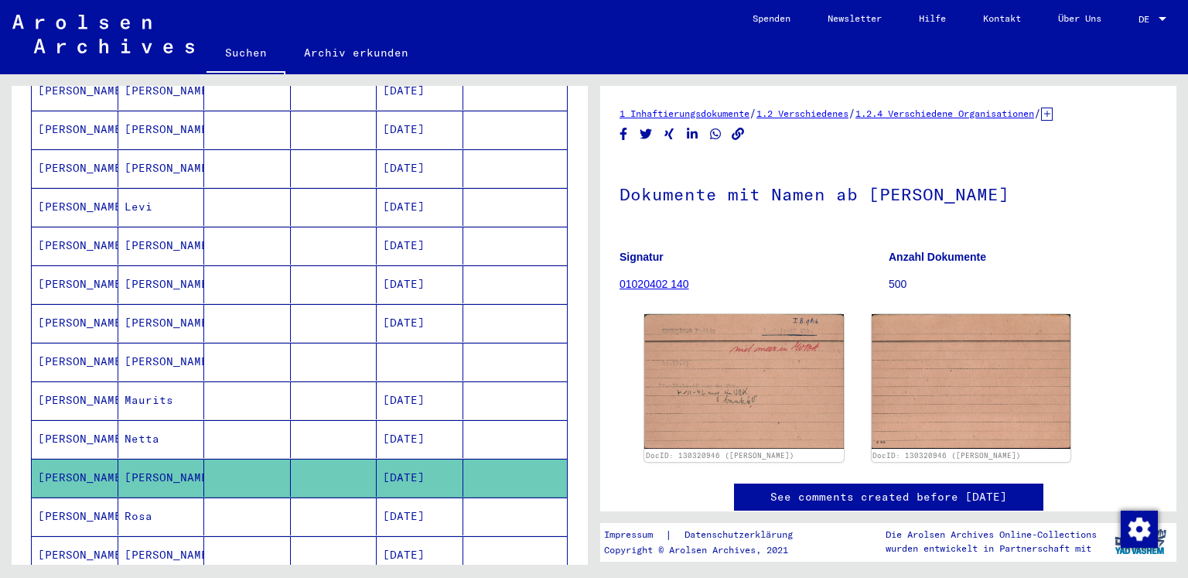
click at [710, 251] on div "Dokumente mit Namen [PERSON_NAME], [PERSON_NAME] 01020402 140 Anzahl Dokumente …" at bounding box center [887, 233] width 537 height 149
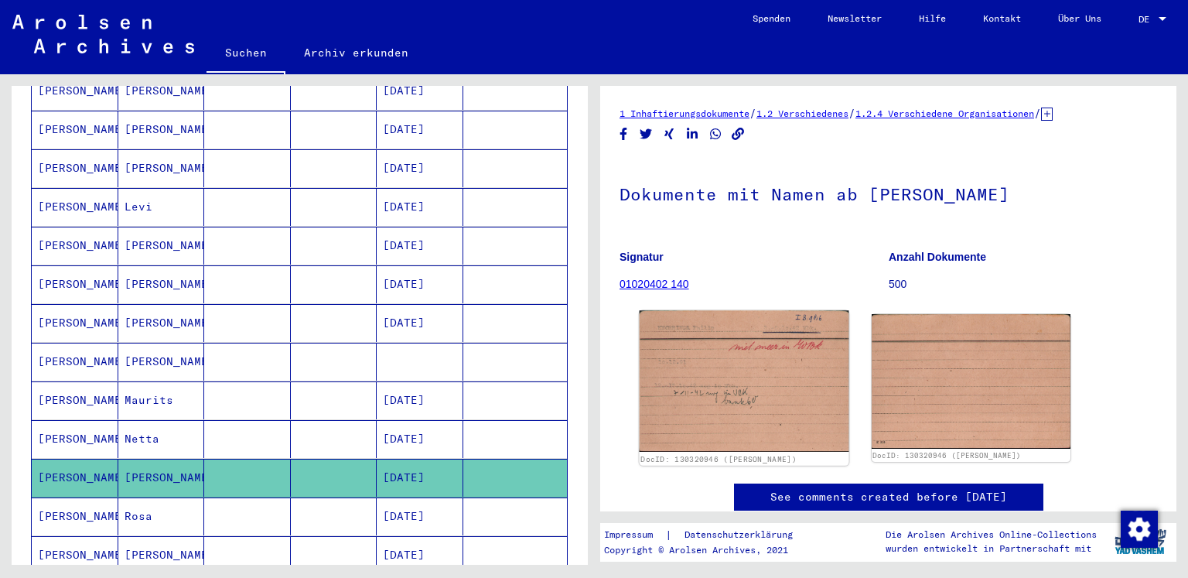
click at [738, 387] on img at bounding box center [743, 381] width 209 height 142
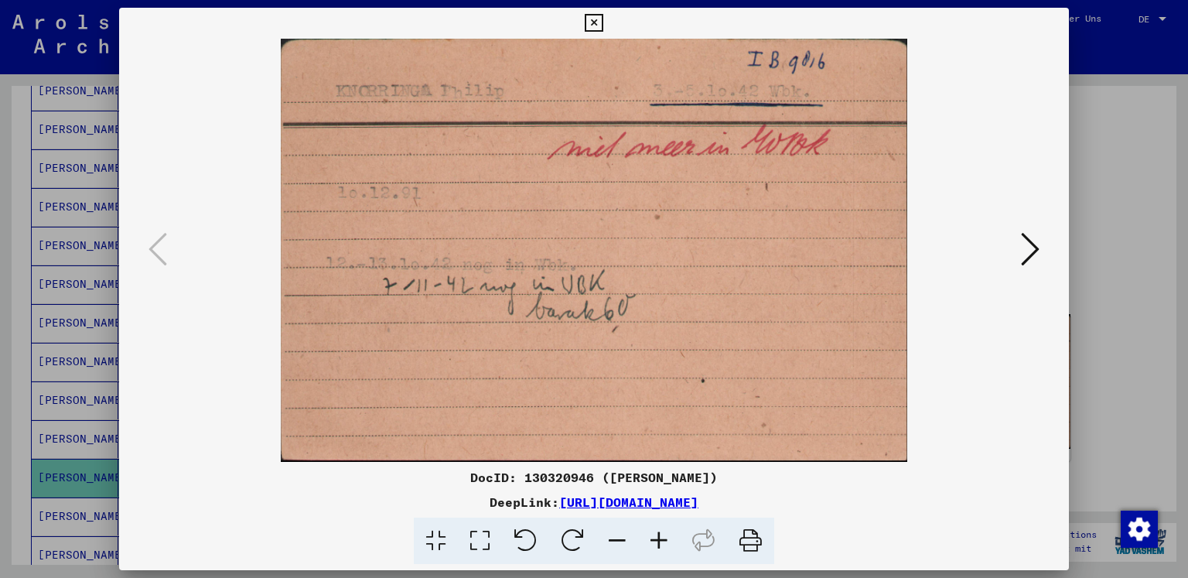
click at [532, 176] on img at bounding box center [594, 250] width 845 height 423
click at [1035, 246] on icon at bounding box center [1030, 248] width 19 height 37
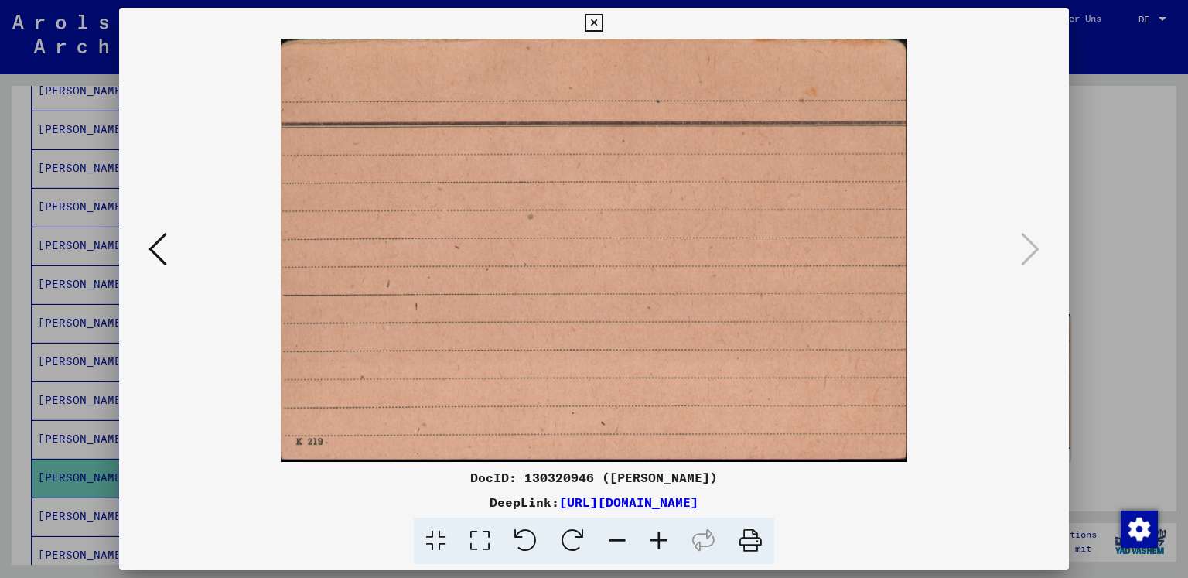
click at [165, 245] on icon at bounding box center [157, 248] width 19 height 37
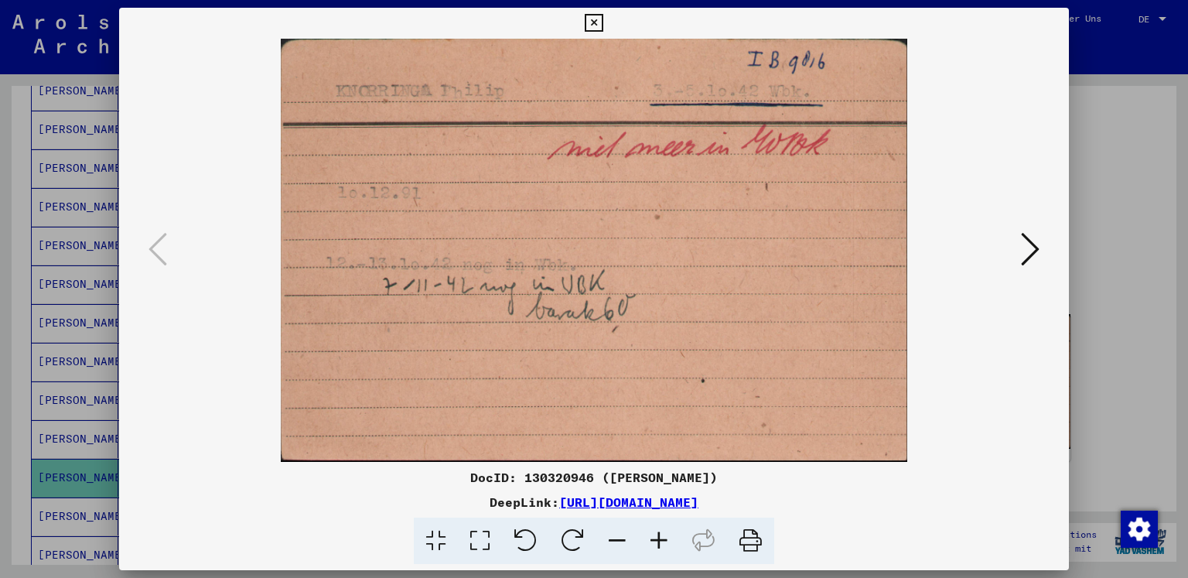
click at [1143, 298] on div at bounding box center [594, 289] width 1188 height 578
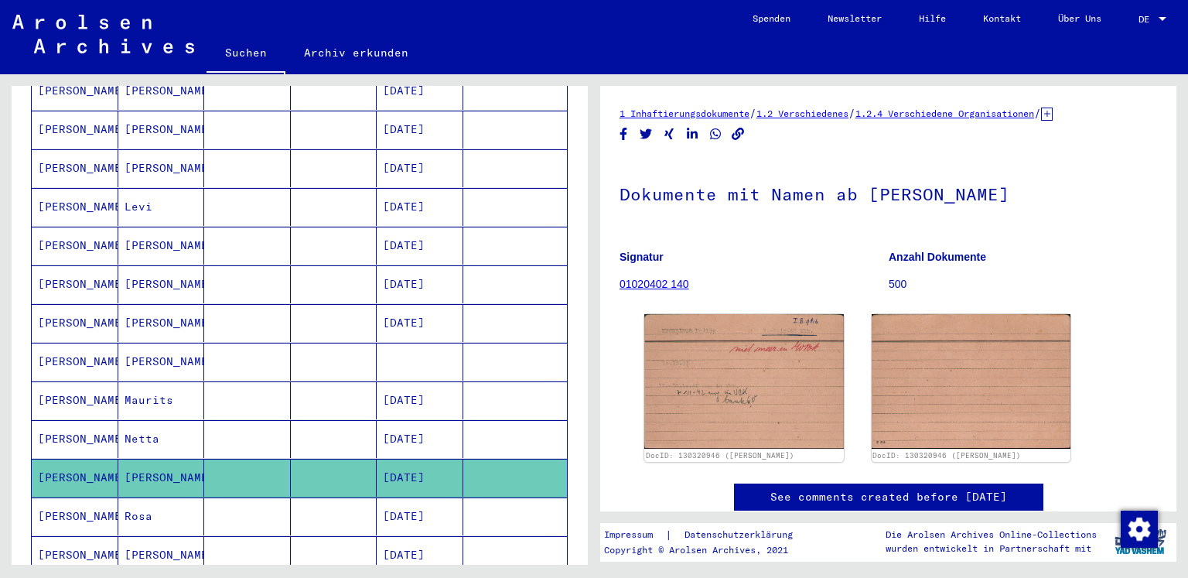
click at [1041, 121] on icon at bounding box center [1047, 113] width 12 height 13
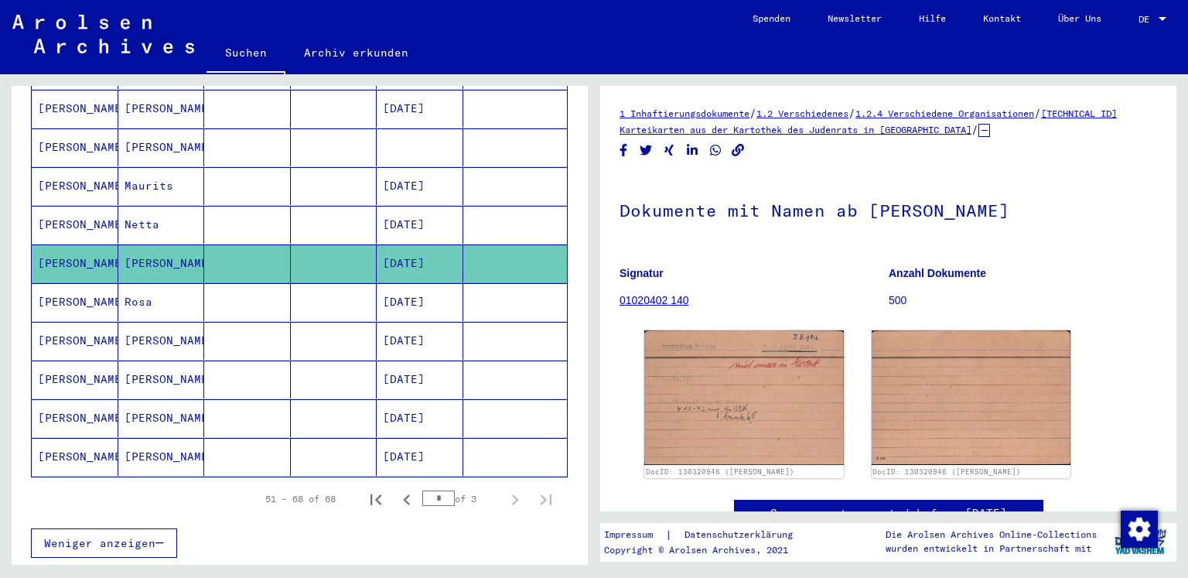
scroll to position [644, 0]
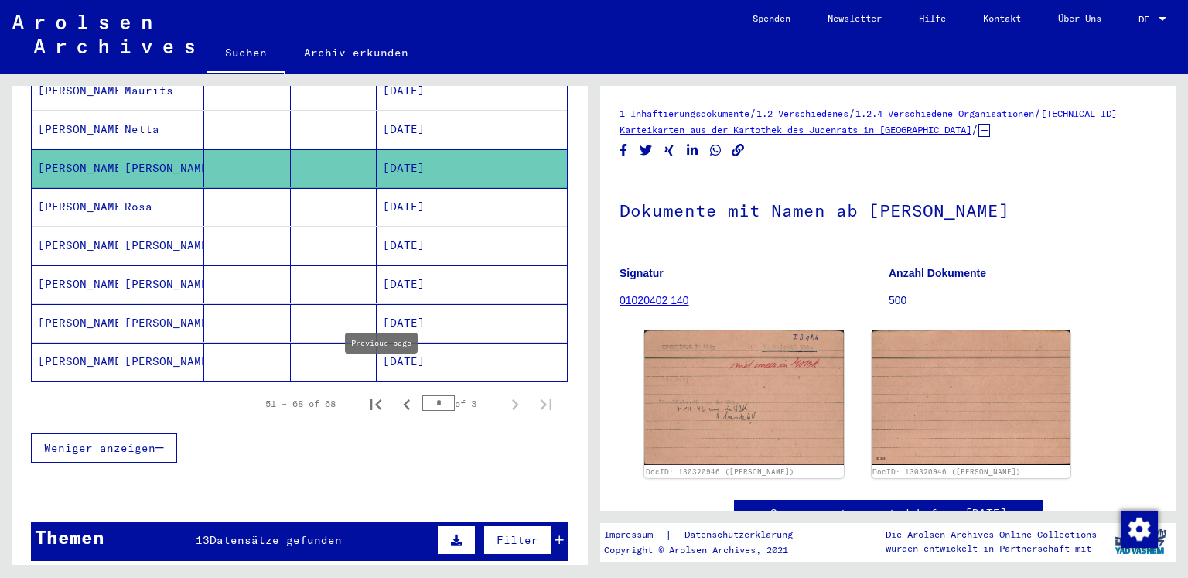
click at [396, 394] on icon "Previous page" at bounding box center [407, 405] width 22 height 22
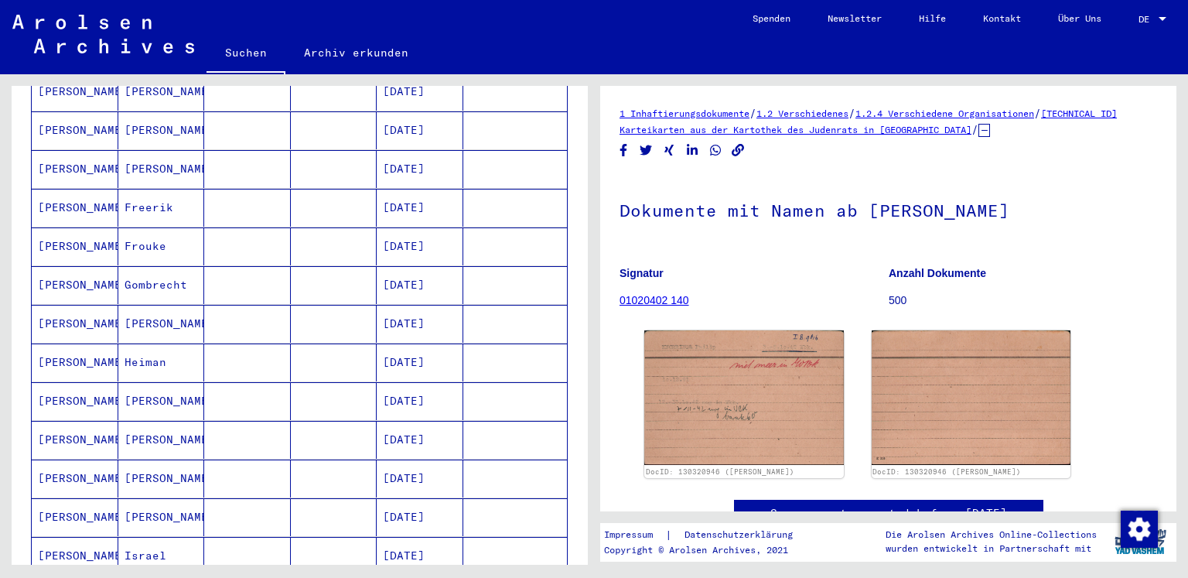
scroll to position [721, 0]
click at [68, 381] on mat-cell "[PERSON_NAME]" at bounding box center [75, 400] width 87 height 38
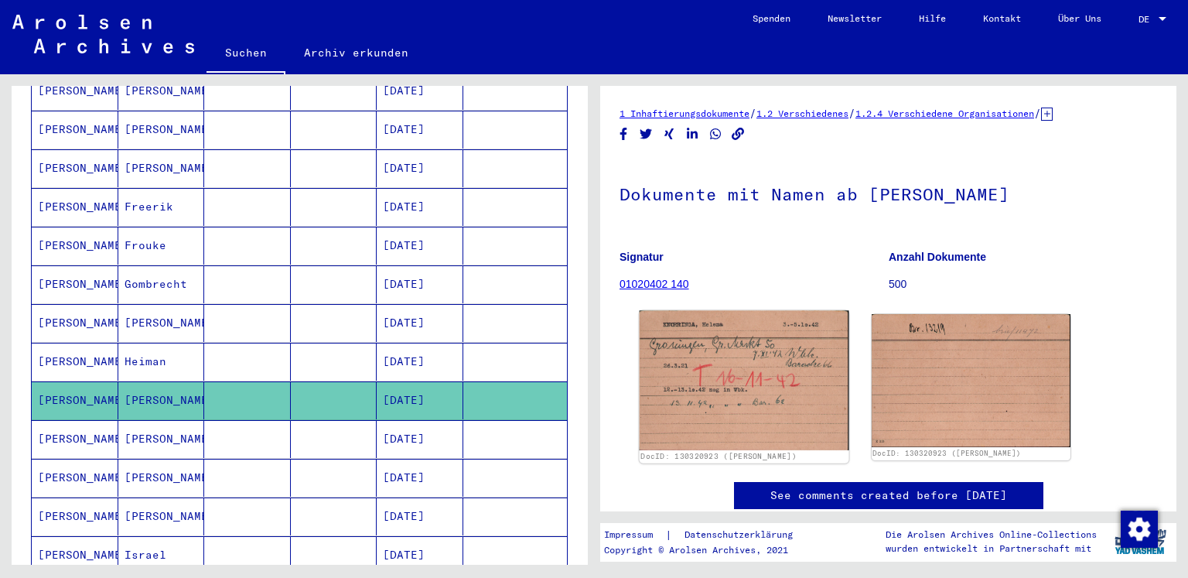
click at [734, 380] on img at bounding box center [743, 380] width 209 height 139
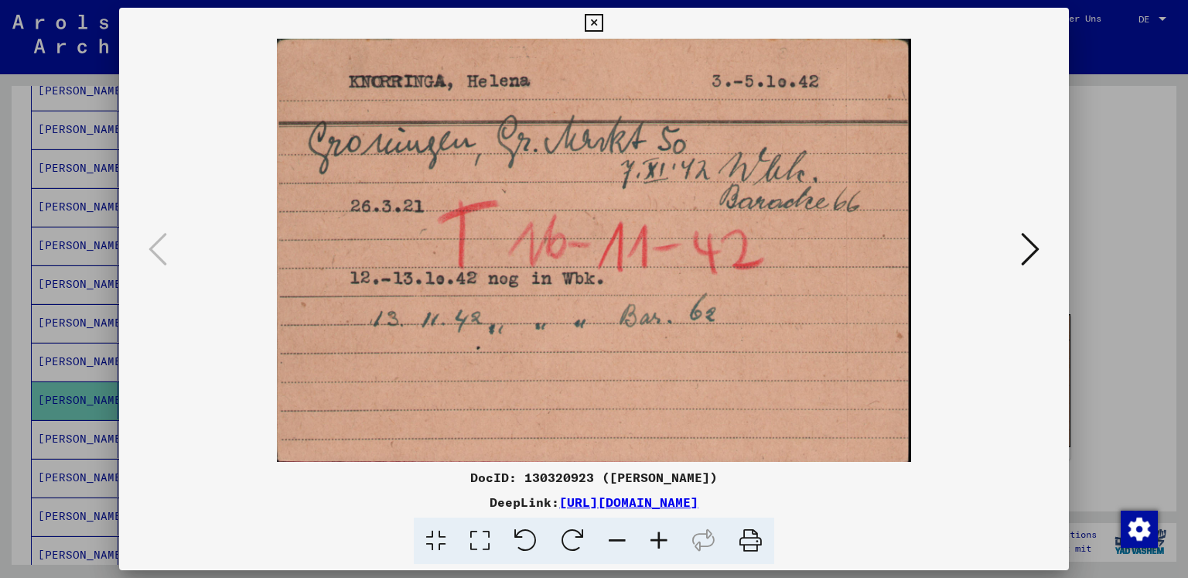
drag, startPoint x: 263, startPoint y: 244, endPoint x: 486, endPoint y: 291, distance: 227.5
click at [420, 285] on img at bounding box center [594, 250] width 845 height 423
click at [1027, 251] on icon at bounding box center [1030, 248] width 19 height 37
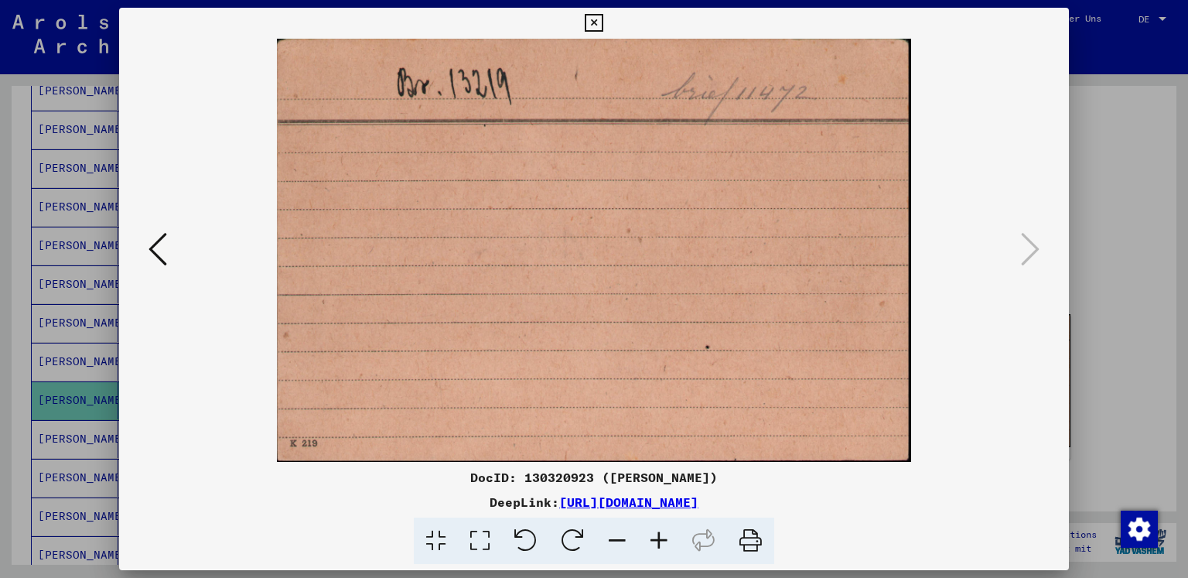
click at [157, 248] on icon at bounding box center [157, 248] width 19 height 37
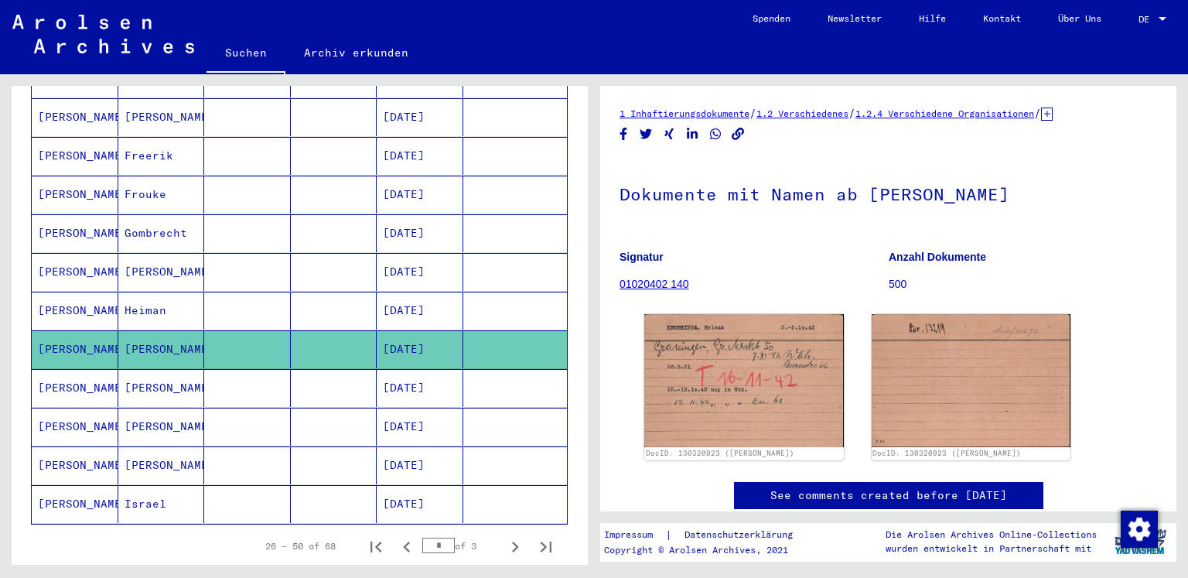
scroll to position [799, 0]
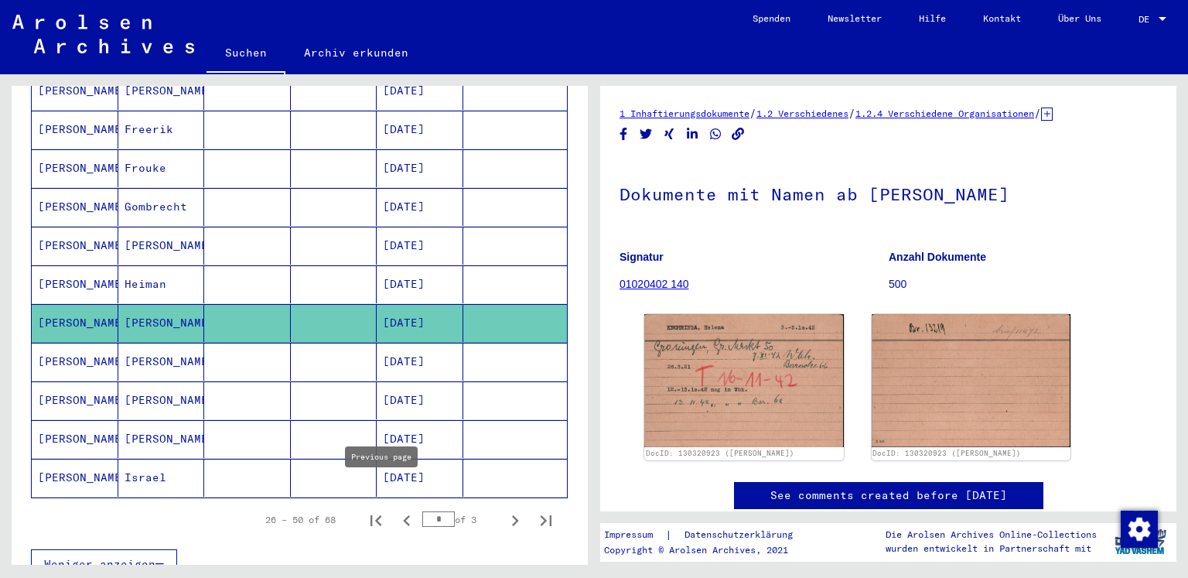
click at [403, 515] on icon "Previous page" at bounding box center [406, 520] width 7 height 11
type input "*"
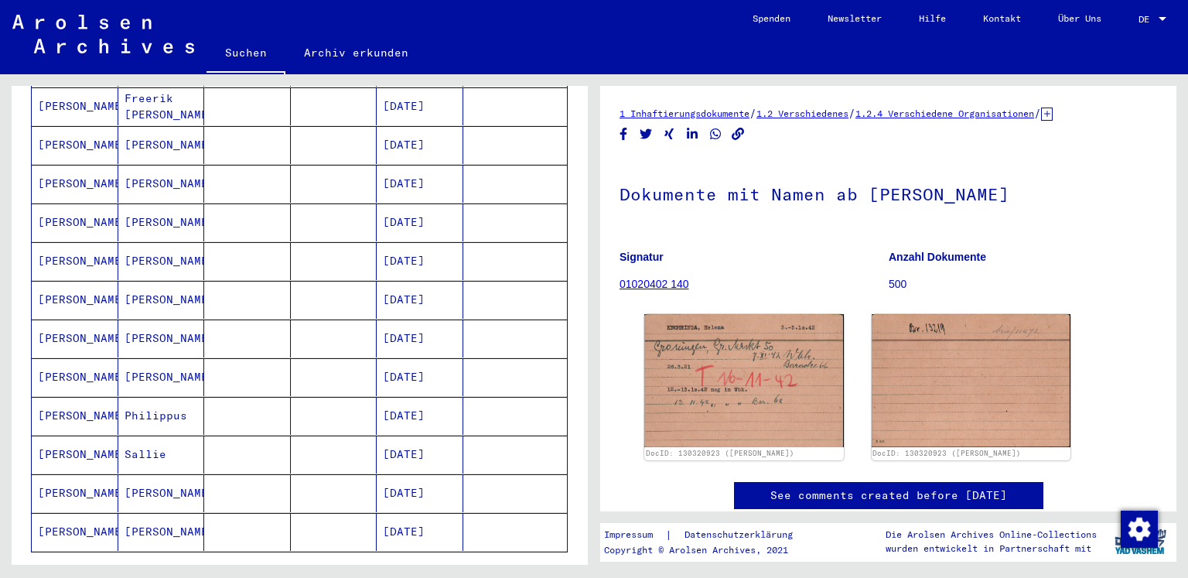
scroll to position [721, 0]
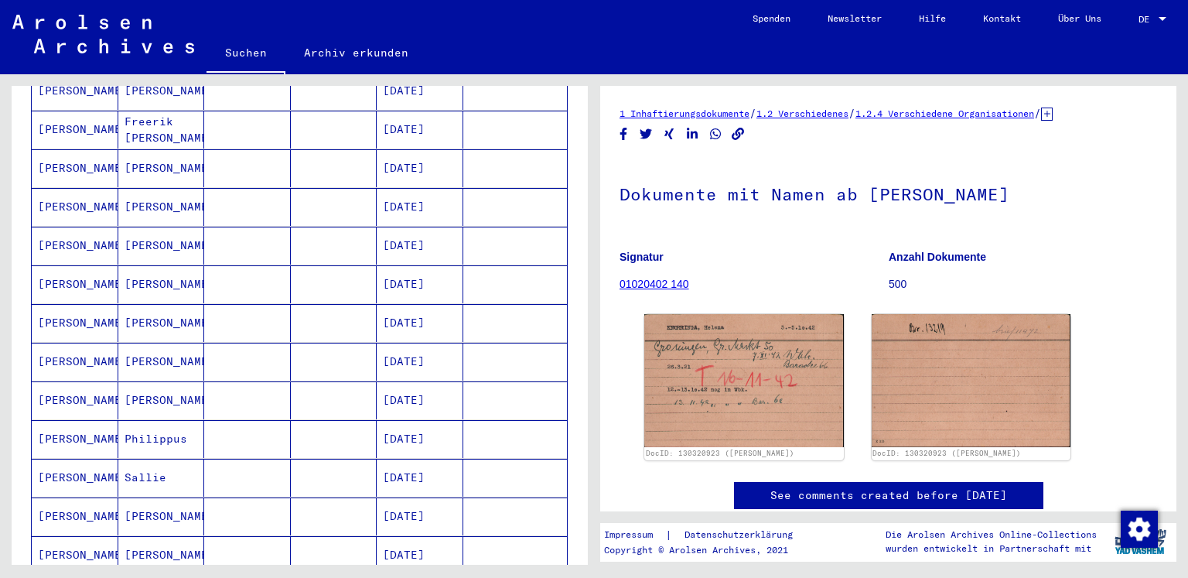
click at [141, 188] on mat-cell "[PERSON_NAME]" at bounding box center [161, 207] width 87 height 38
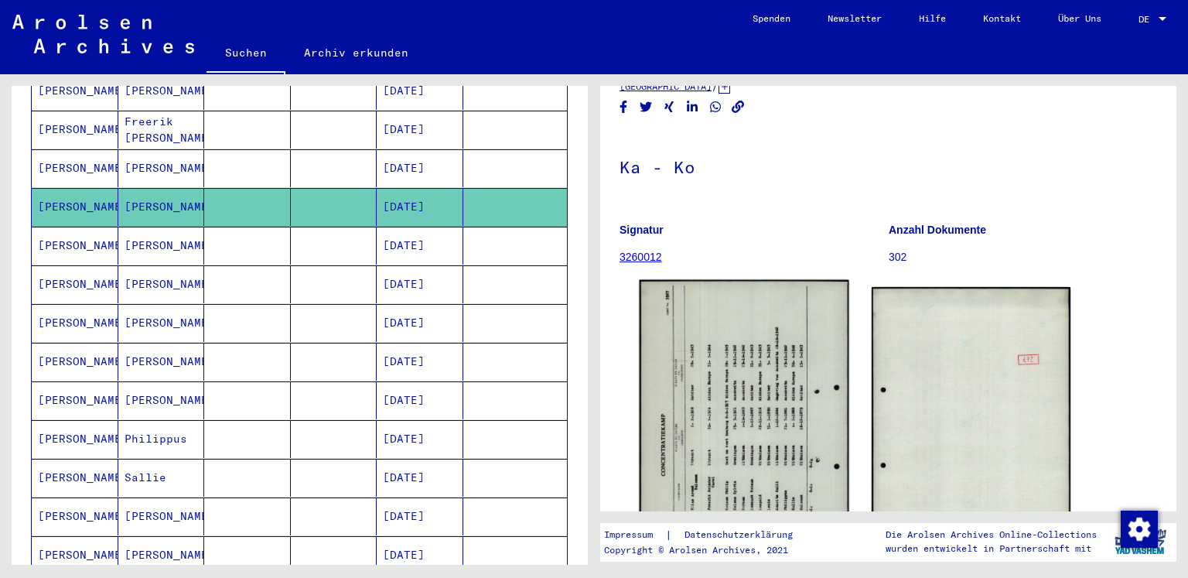
scroll to position [155, 0]
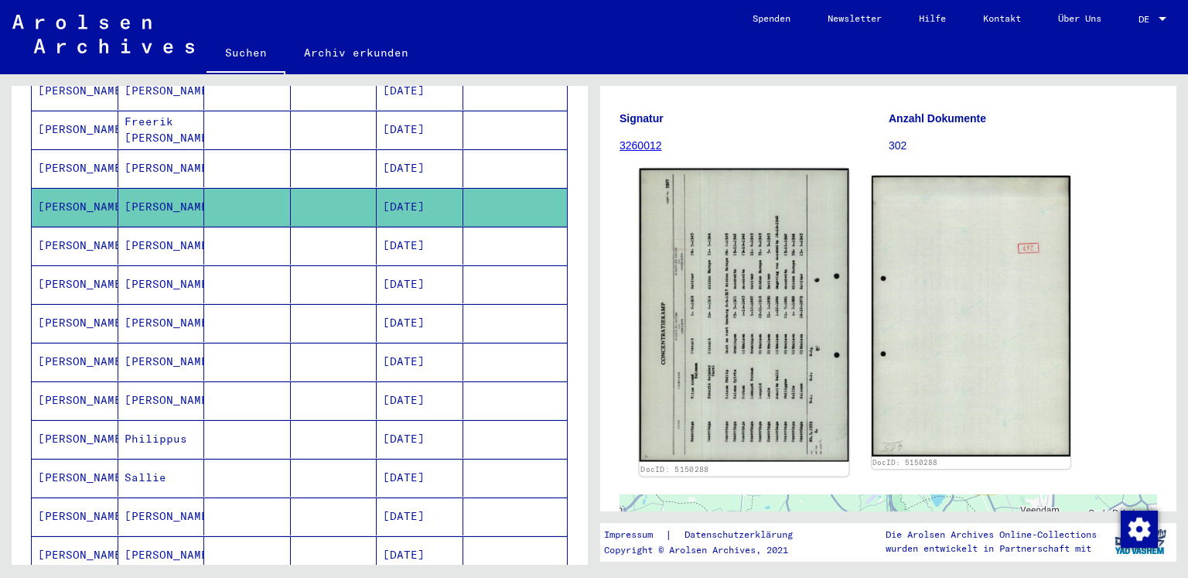
click at [749, 340] on img at bounding box center [743, 315] width 209 height 293
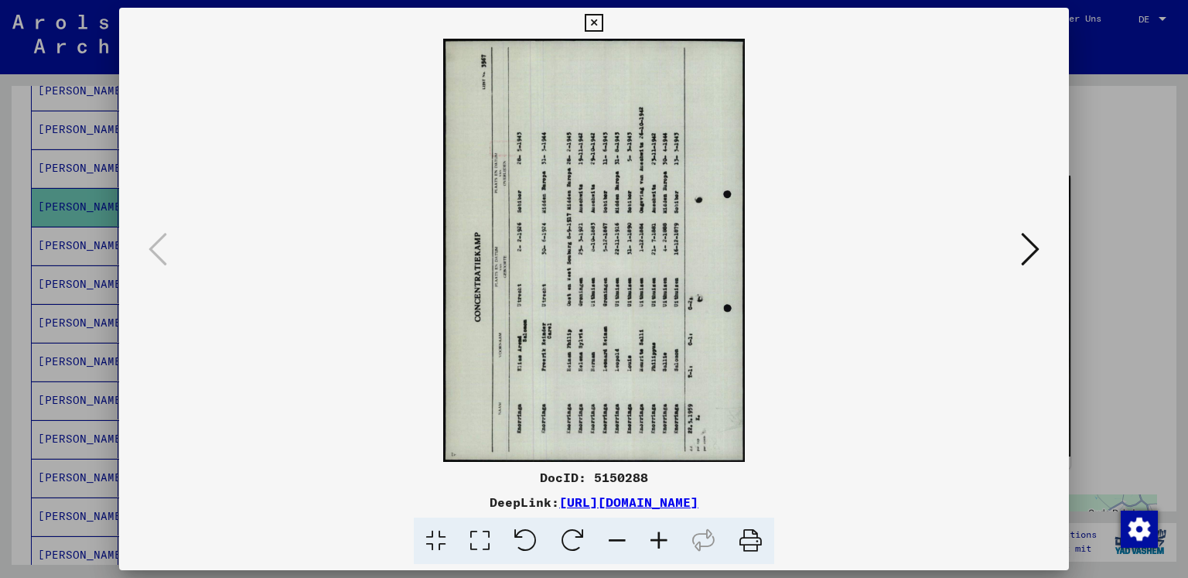
click at [584, 536] on icon at bounding box center [572, 540] width 47 height 47
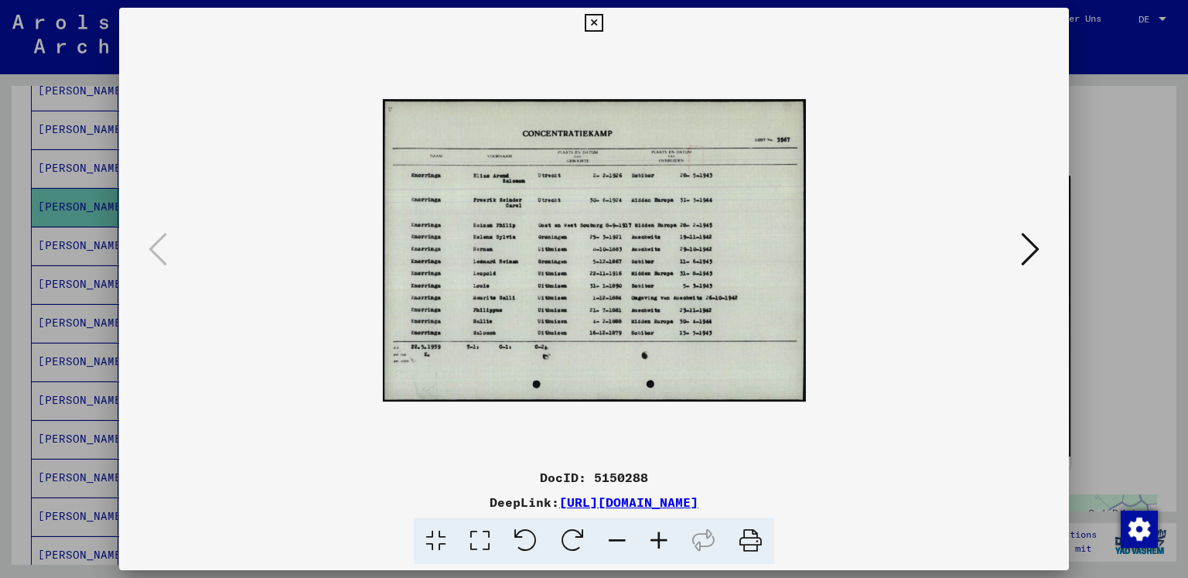
click at [662, 544] on icon at bounding box center [659, 540] width 42 height 47
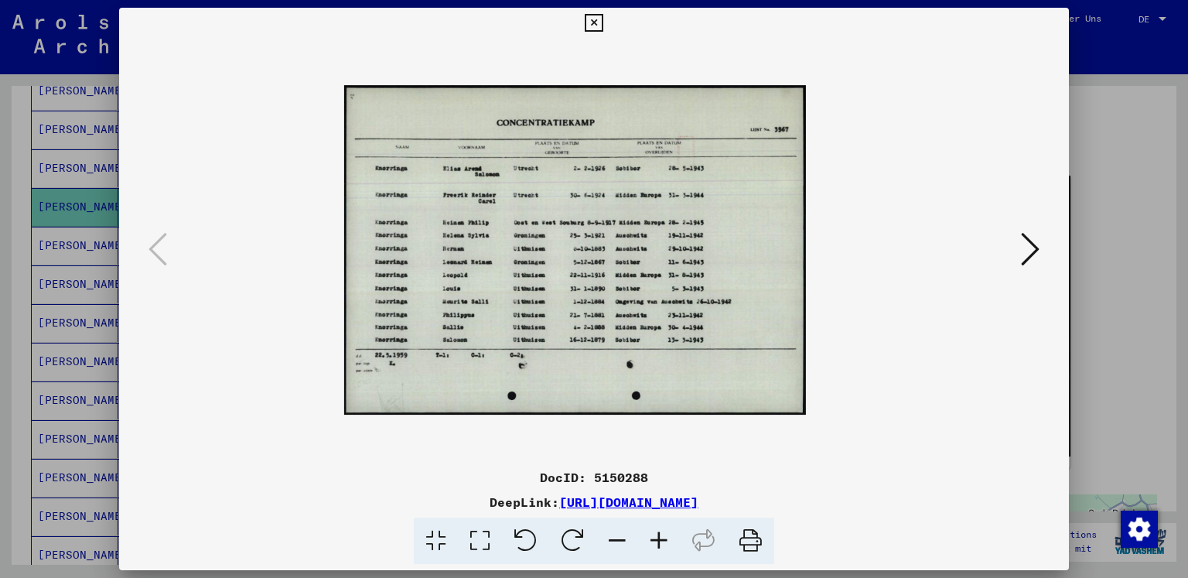
click at [662, 544] on icon at bounding box center [659, 540] width 42 height 47
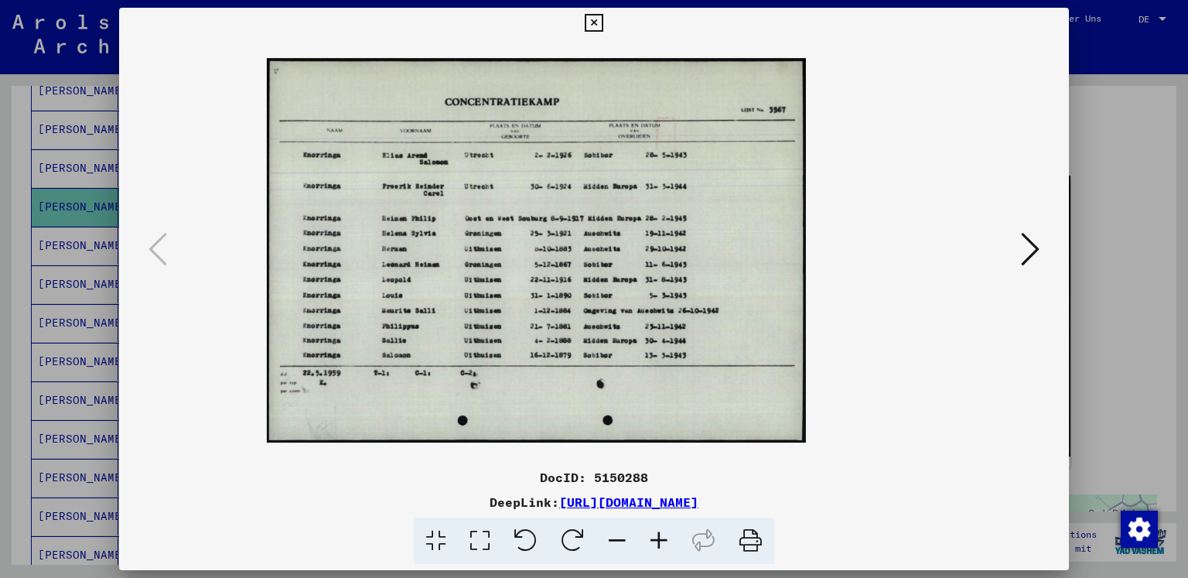
click at [662, 544] on icon at bounding box center [659, 540] width 42 height 47
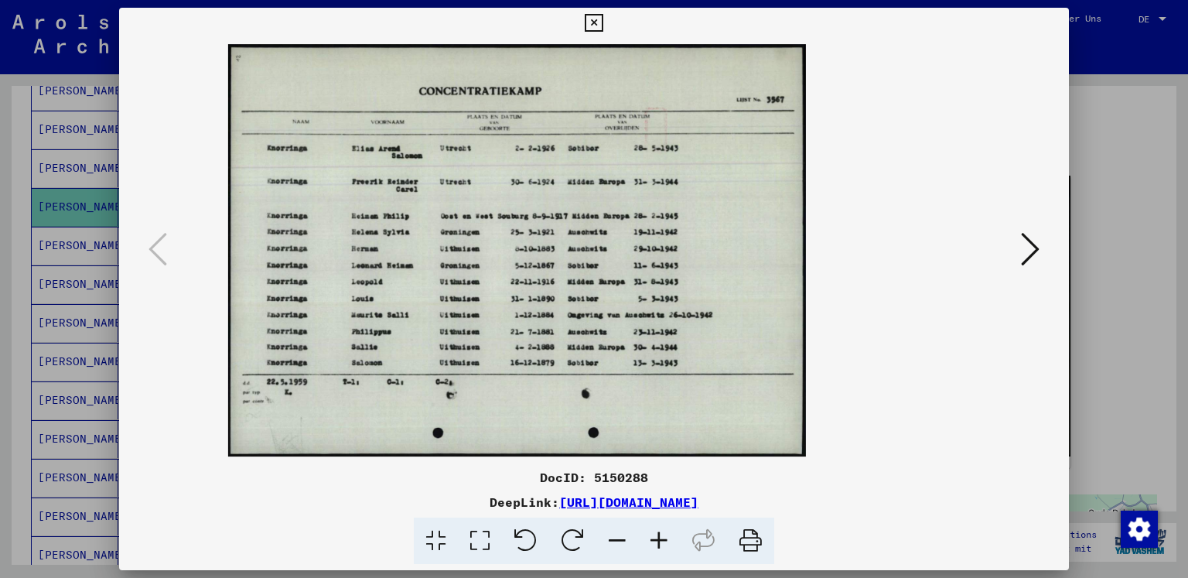
click at [660, 544] on icon at bounding box center [659, 540] width 42 height 47
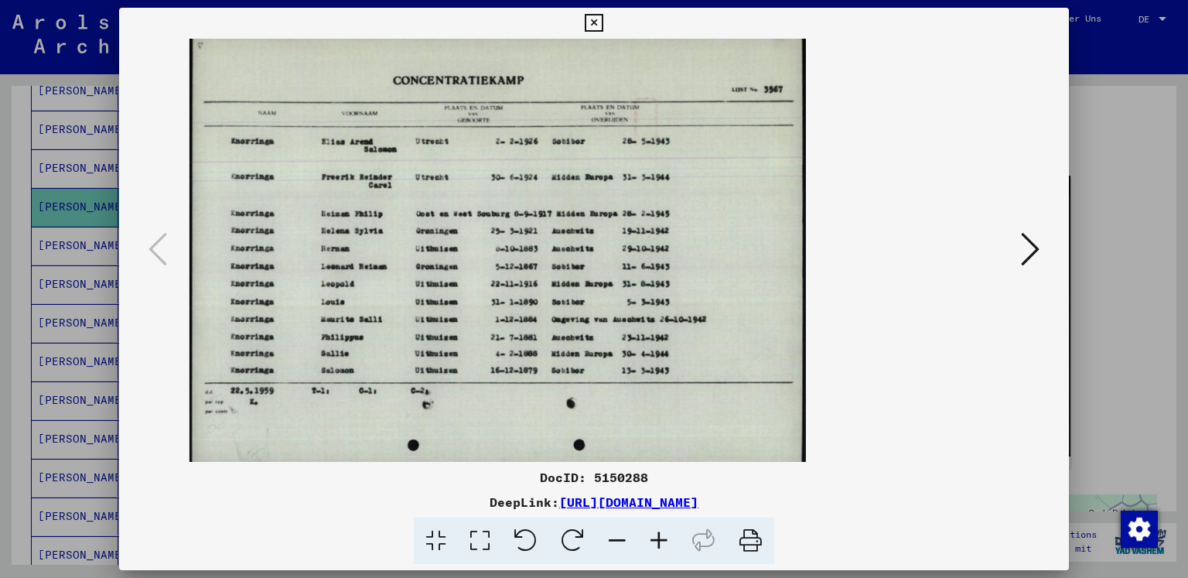
click at [660, 544] on icon at bounding box center [659, 540] width 42 height 47
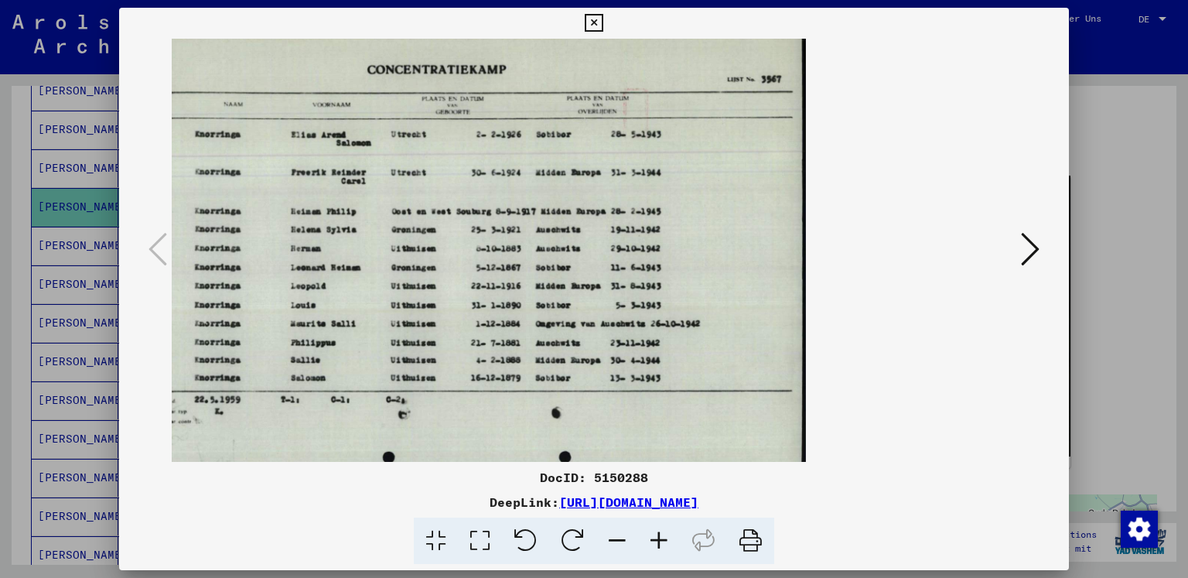
click at [660, 544] on icon at bounding box center [659, 540] width 42 height 47
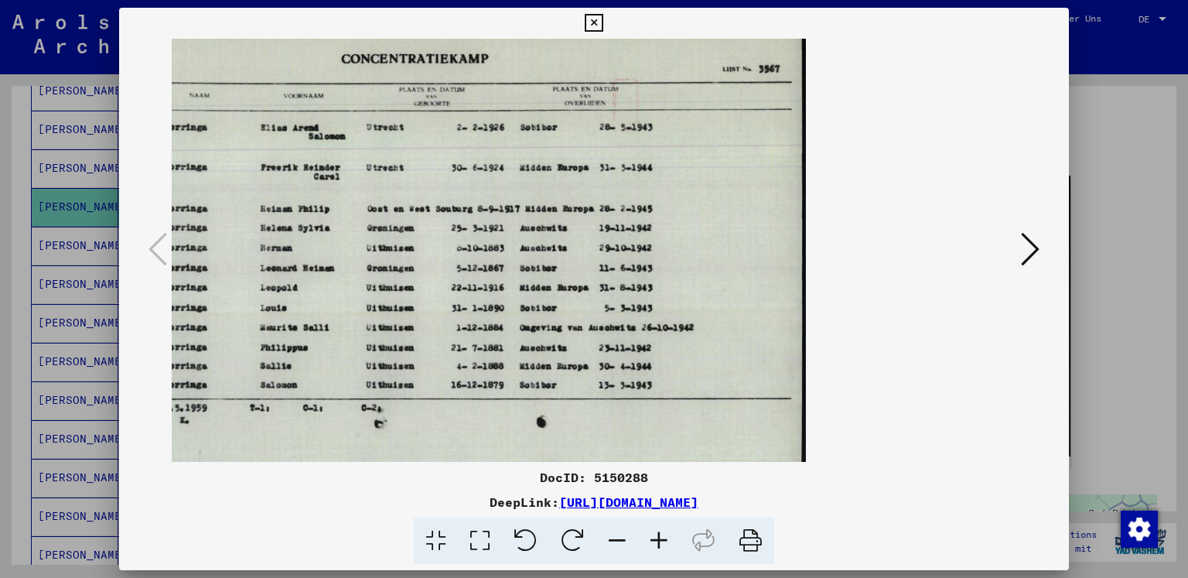
click at [659, 544] on icon at bounding box center [659, 540] width 42 height 47
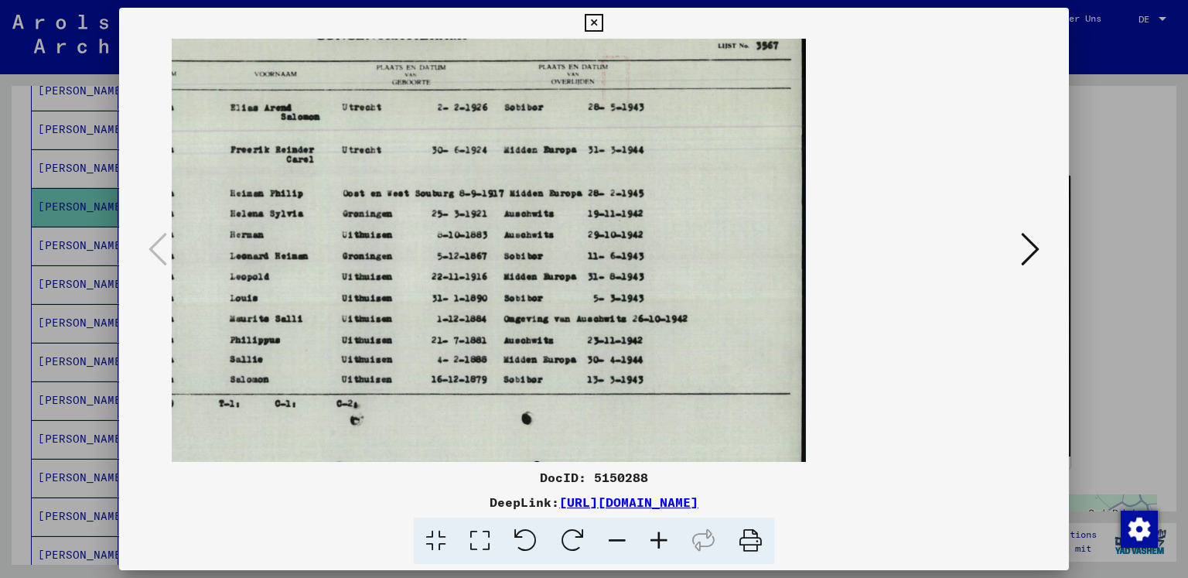
scroll to position [18, 0]
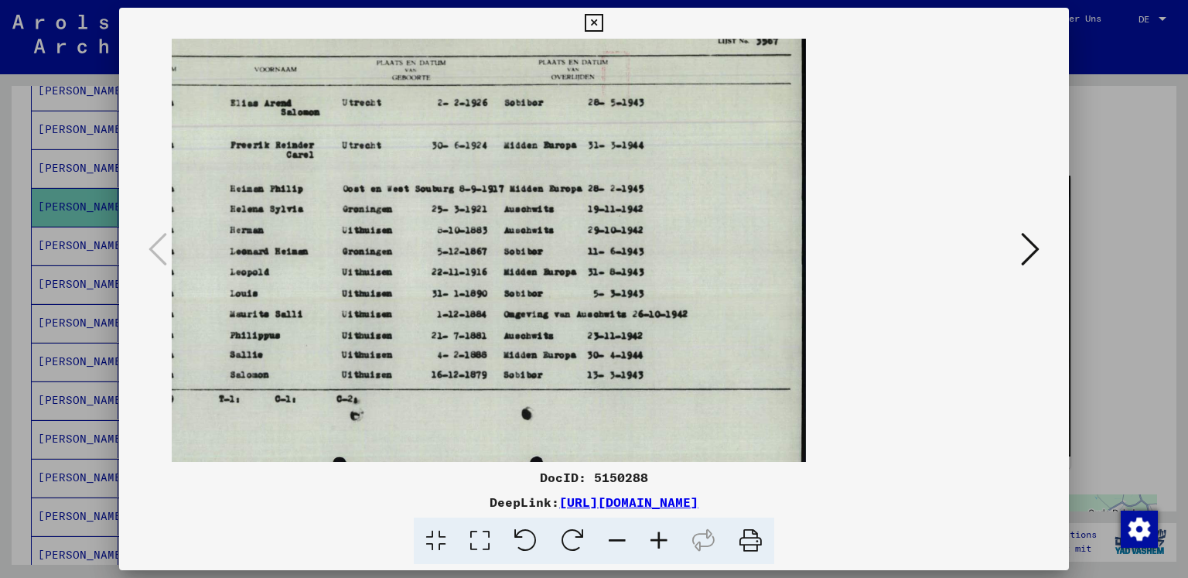
drag, startPoint x: 466, startPoint y: 319, endPoint x: 609, endPoint y: 312, distance: 144.0
click at [609, 312] on img at bounding box center [439, 232] width 732 height 523
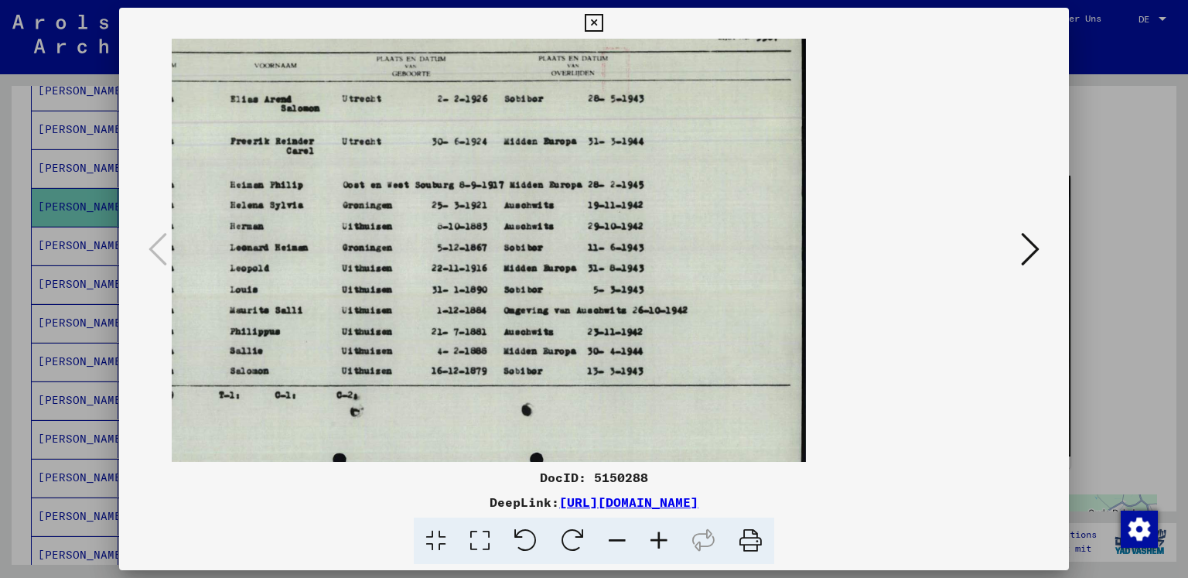
scroll to position [24, 0]
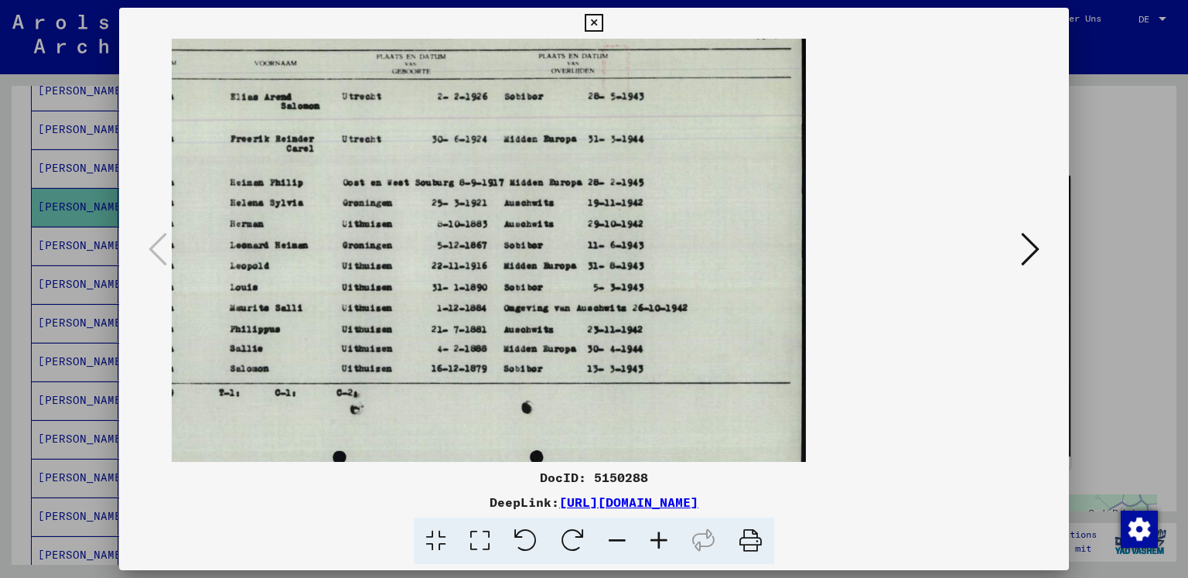
drag, startPoint x: 316, startPoint y: 310, endPoint x: 459, endPoint y: 304, distance: 143.2
click at [459, 304] on img at bounding box center [439, 225] width 732 height 523
click at [619, 536] on icon at bounding box center [617, 540] width 42 height 47
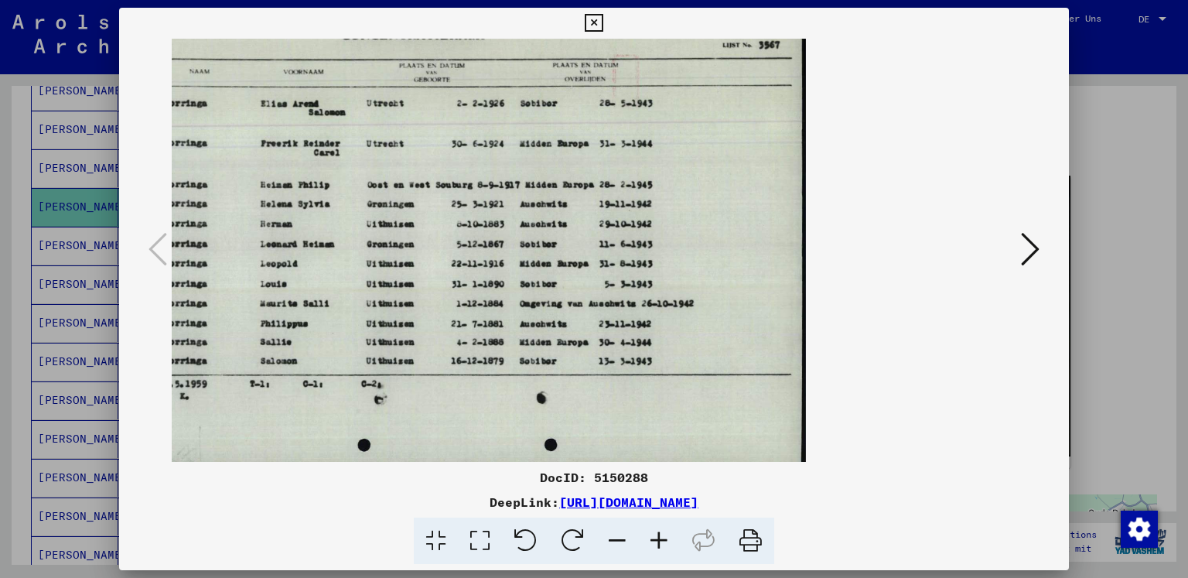
click at [619, 536] on icon at bounding box center [617, 540] width 42 height 47
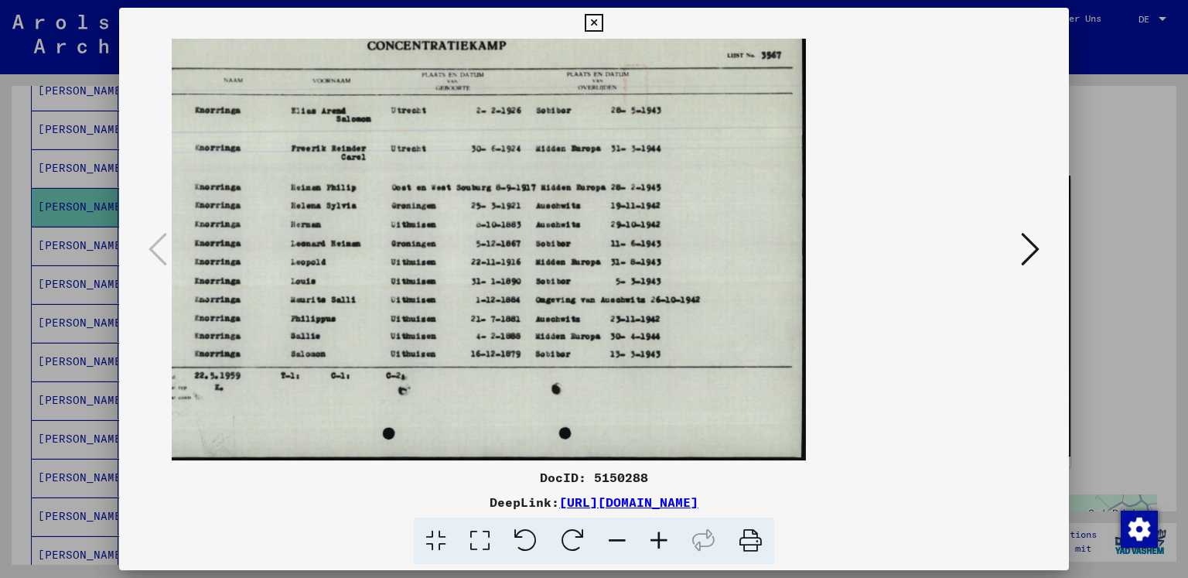
click at [653, 541] on icon at bounding box center [659, 540] width 42 height 47
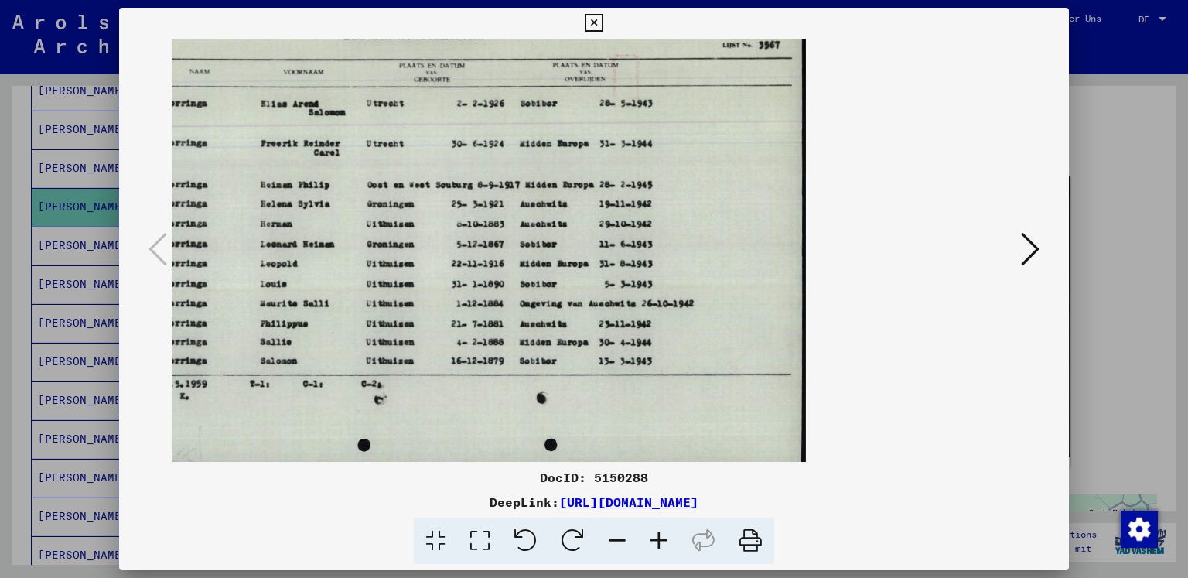
click at [653, 541] on icon at bounding box center [659, 540] width 42 height 47
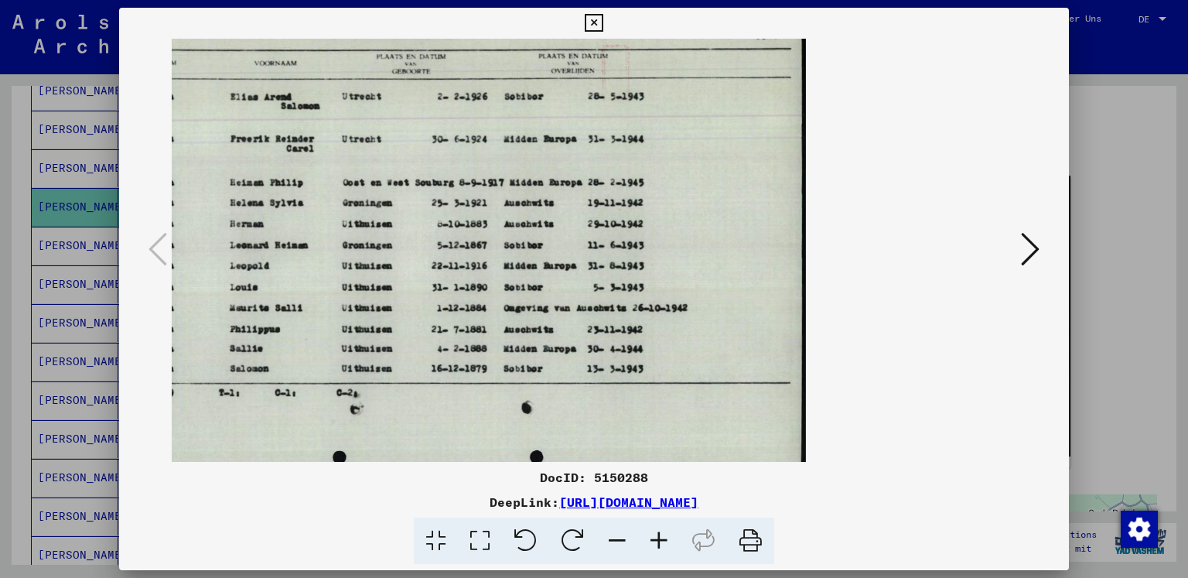
click at [653, 541] on icon at bounding box center [659, 540] width 42 height 47
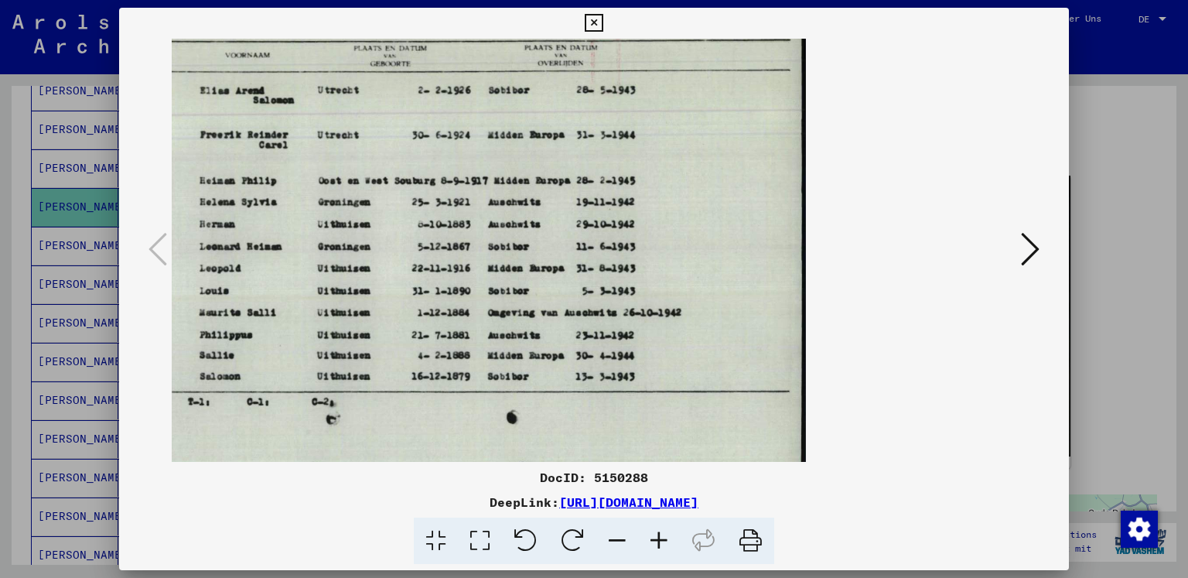
click at [609, 544] on icon at bounding box center [617, 540] width 42 height 47
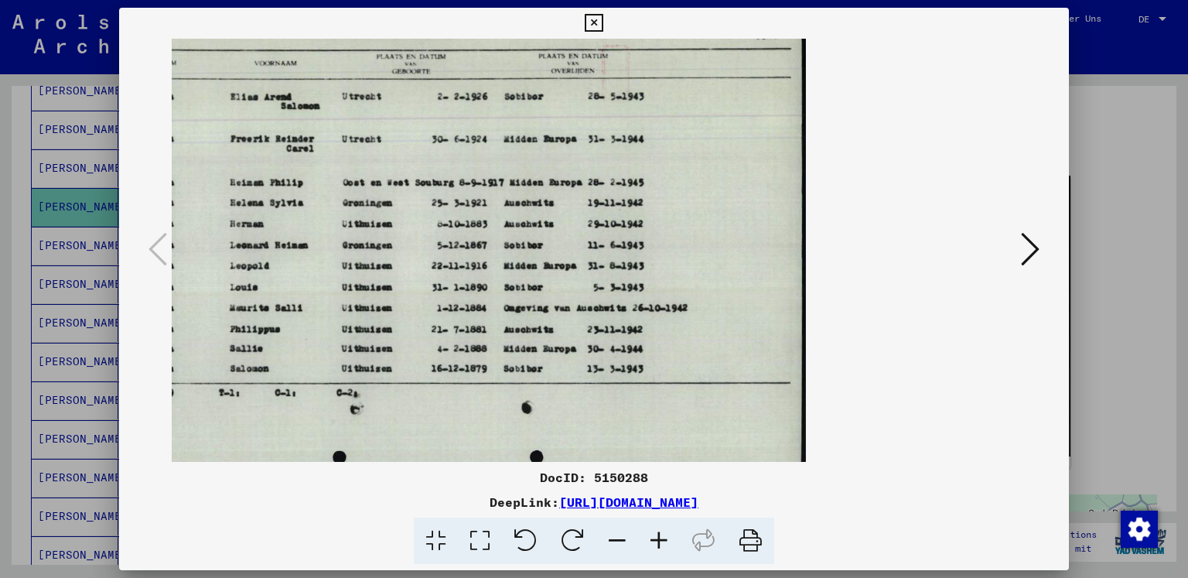
drag, startPoint x: 389, startPoint y: 316, endPoint x: 452, endPoint y: 316, distance: 62.6
click at [452, 316] on img at bounding box center [439, 225] width 732 height 523
click at [614, 542] on icon at bounding box center [617, 540] width 42 height 47
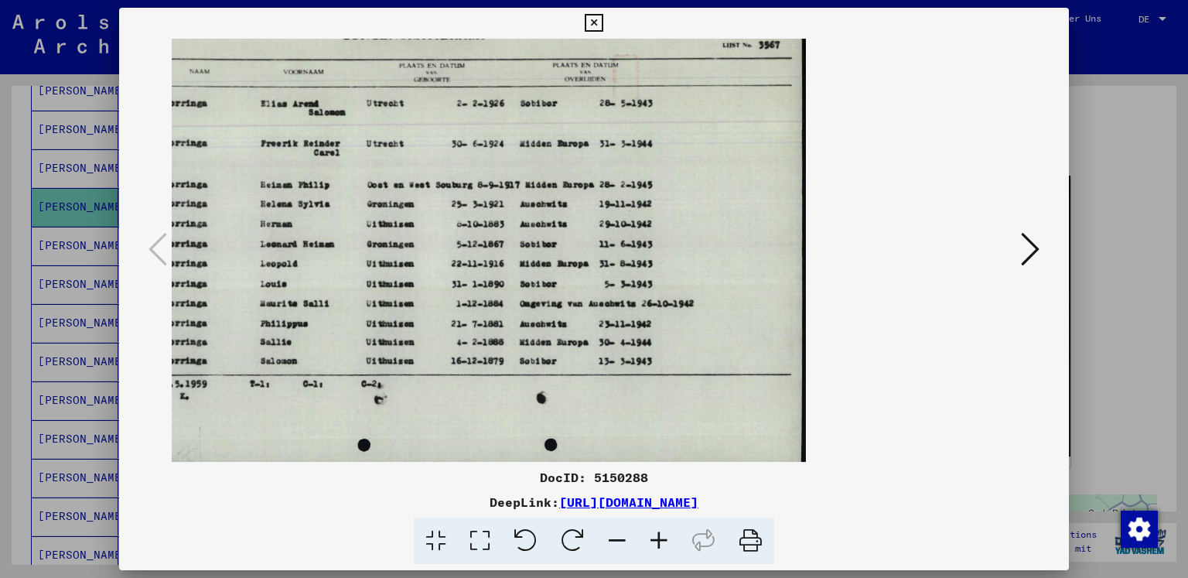
click at [614, 542] on icon at bounding box center [617, 540] width 42 height 47
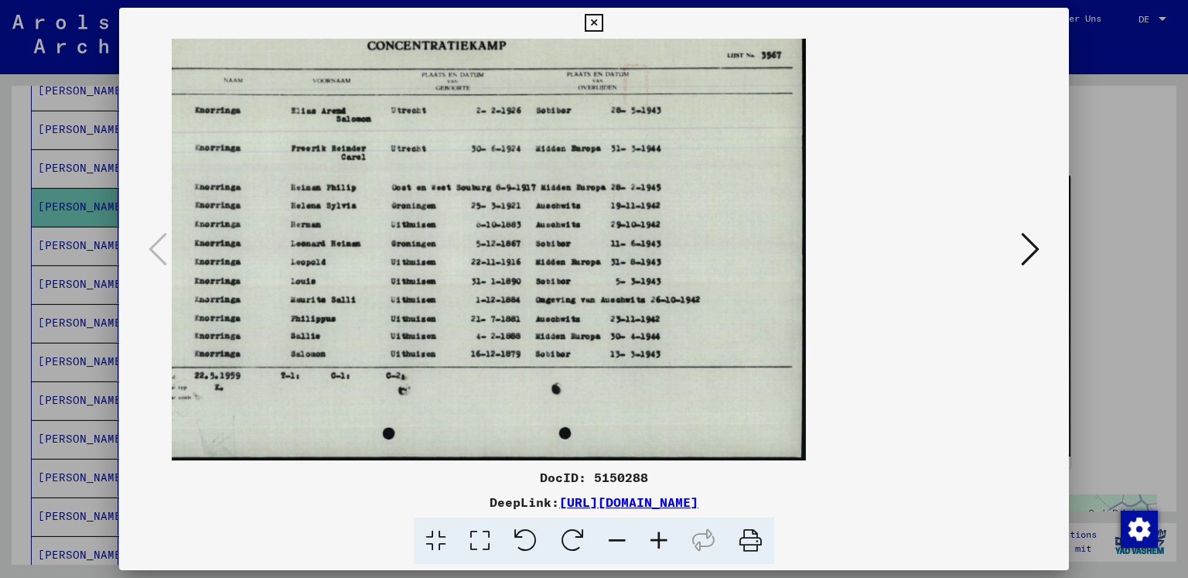
click at [1133, 155] on div at bounding box center [594, 289] width 1188 height 578
